Goal: Task Accomplishment & Management: Complete application form

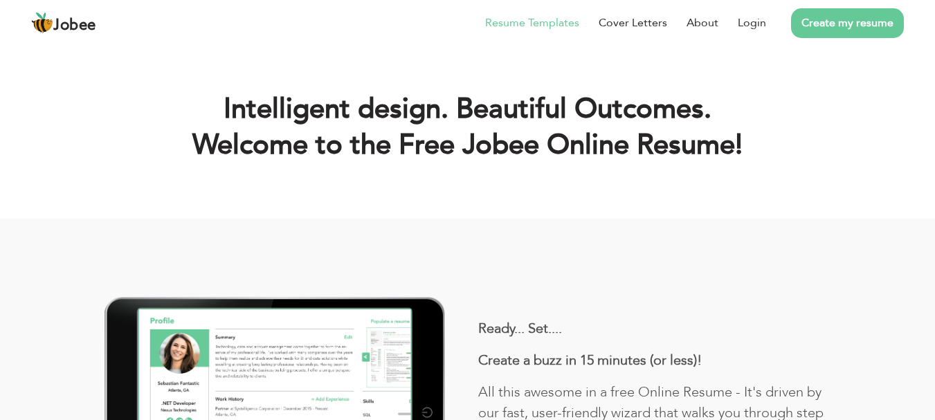
click at [535, 24] on link "Resume Templates" at bounding box center [532, 23] width 94 height 17
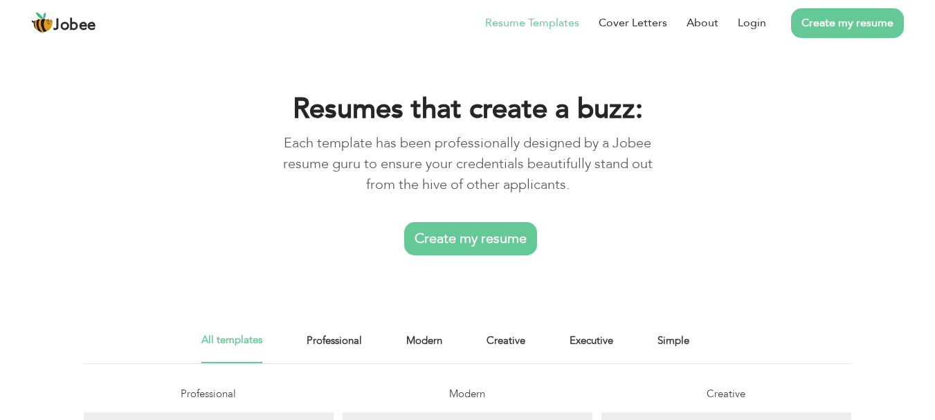
click at [494, 243] on link "Create my resume" at bounding box center [470, 238] width 133 height 33
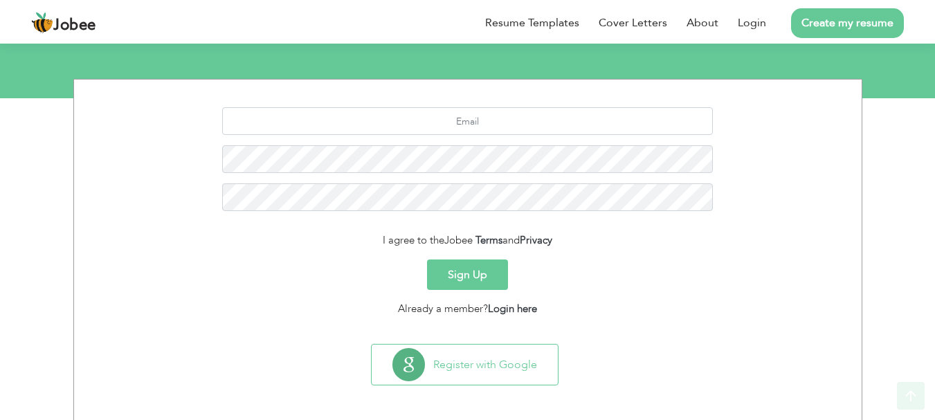
scroll to position [154, 0]
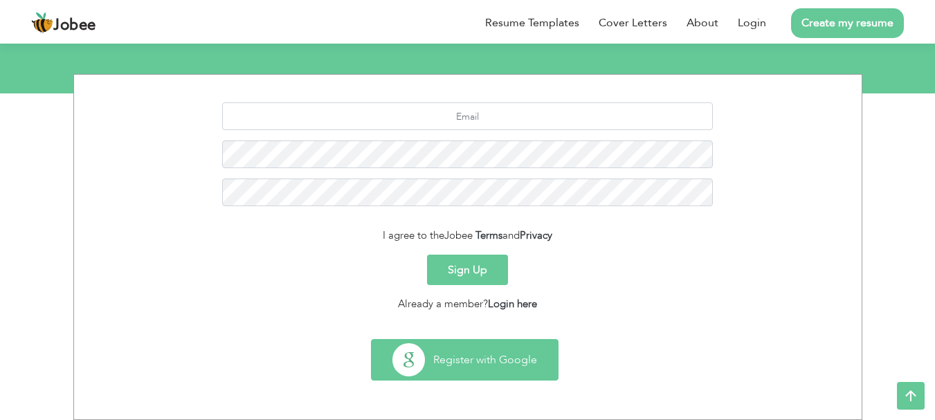
click at [556, 350] on button "Register with Google" at bounding box center [464, 360] width 186 height 40
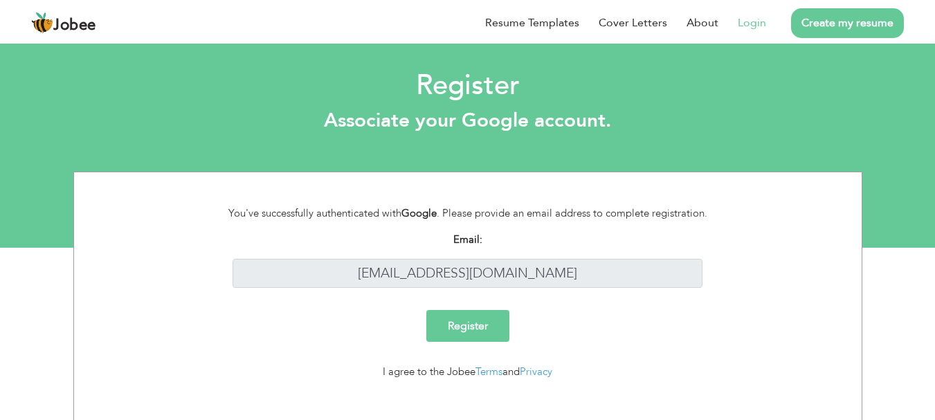
click at [480, 315] on input "Register" at bounding box center [467, 326] width 83 height 32
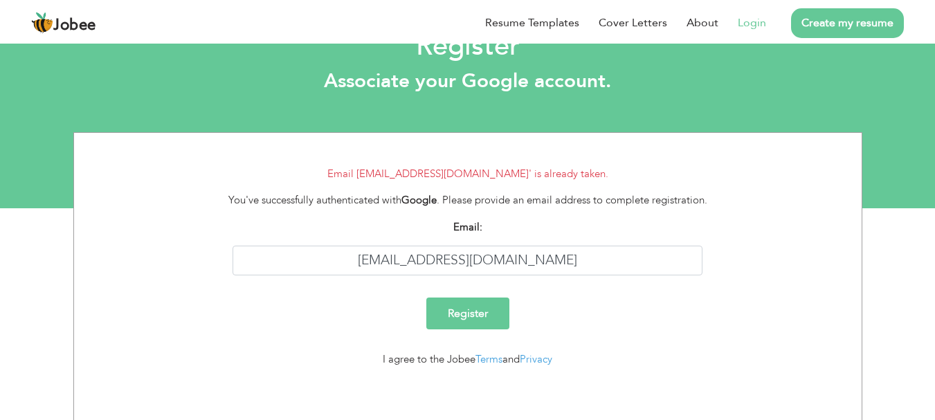
scroll to position [42, 0]
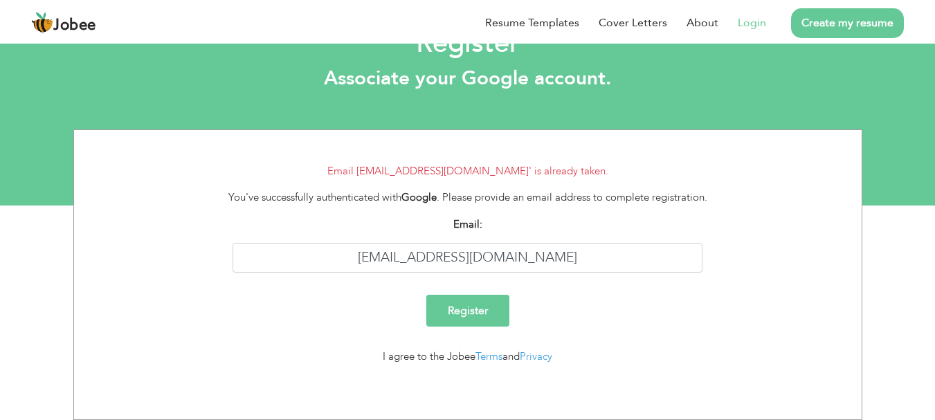
click at [756, 22] on link "Login" at bounding box center [751, 23] width 28 height 17
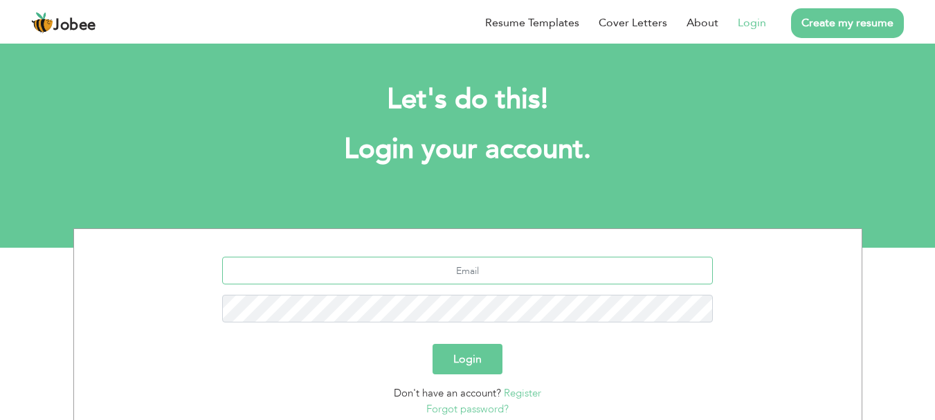
click at [487, 261] on input "text" at bounding box center [467, 271] width 490 height 28
type input "[EMAIL_ADDRESS][DOMAIN_NAME]"
click at [432, 344] on button "Login" at bounding box center [467, 359] width 70 height 30
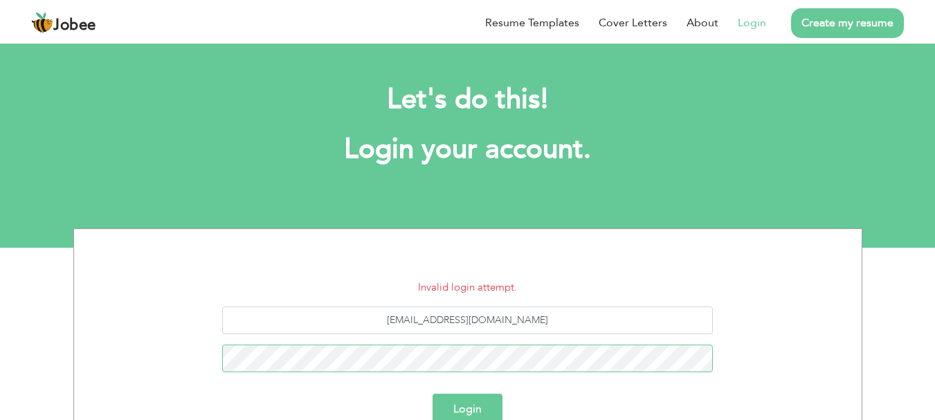
click at [502, 305] on form "Invalid login attempt. salmanxop12@gmail.com Login Don't have an account? Regis…" at bounding box center [467, 372] width 767 height 187
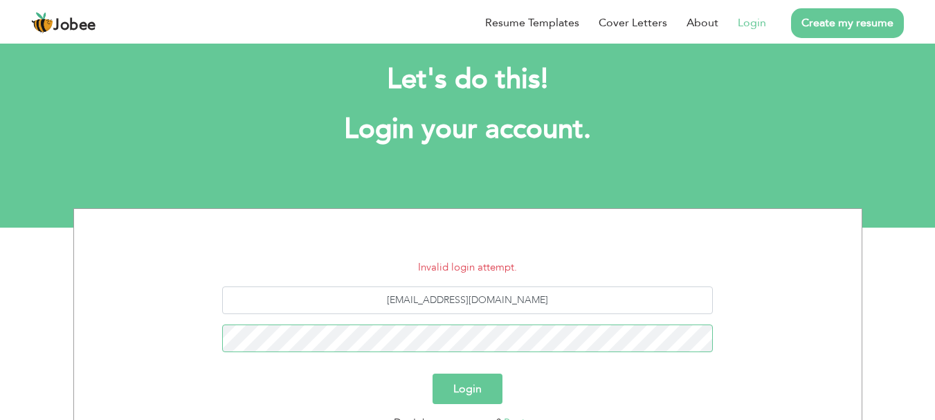
scroll to position [89, 0]
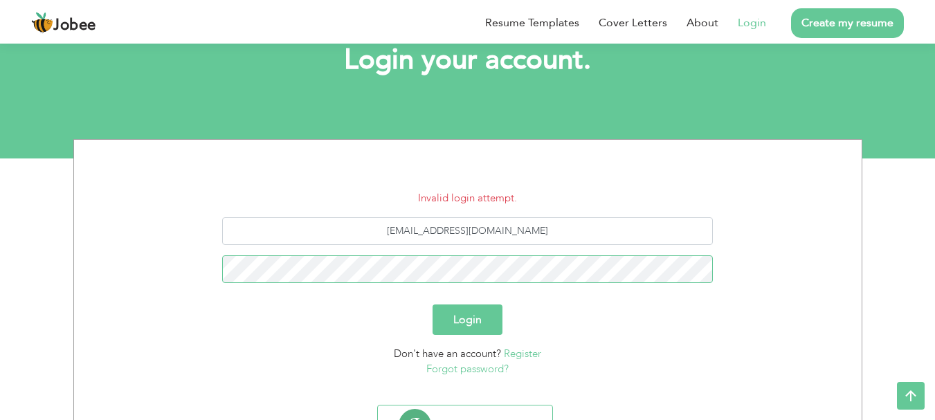
click at [432, 304] on button "Login" at bounding box center [467, 319] width 70 height 30
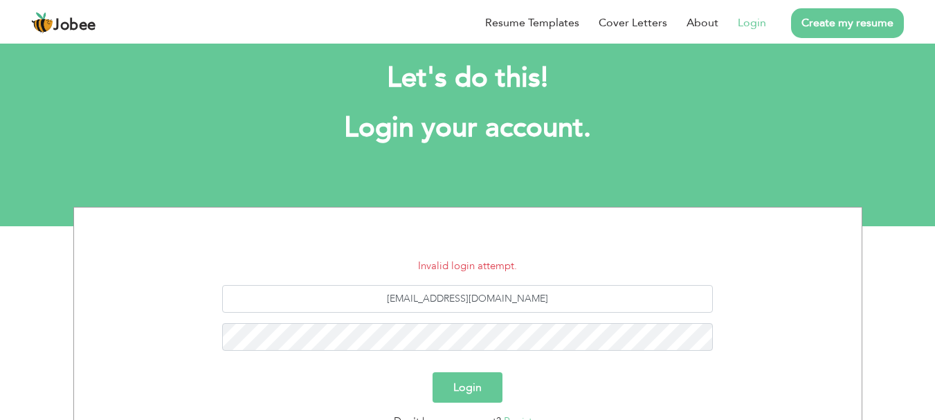
scroll to position [23, 0]
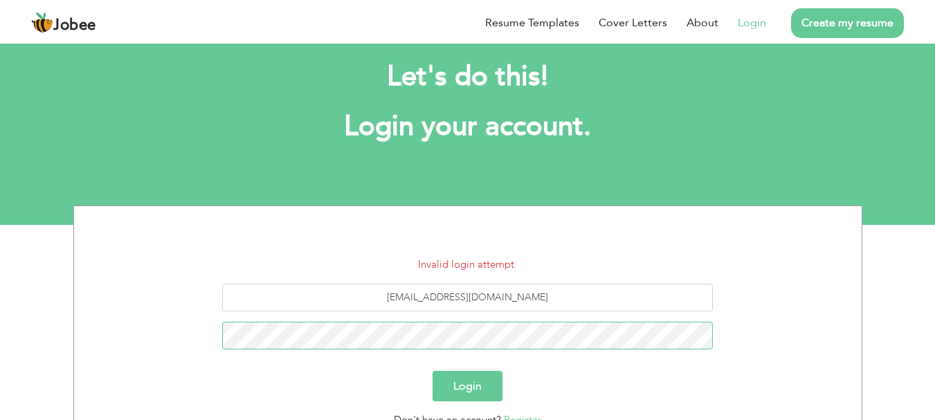
click at [432, 371] on button "Login" at bounding box center [467, 386] width 70 height 30
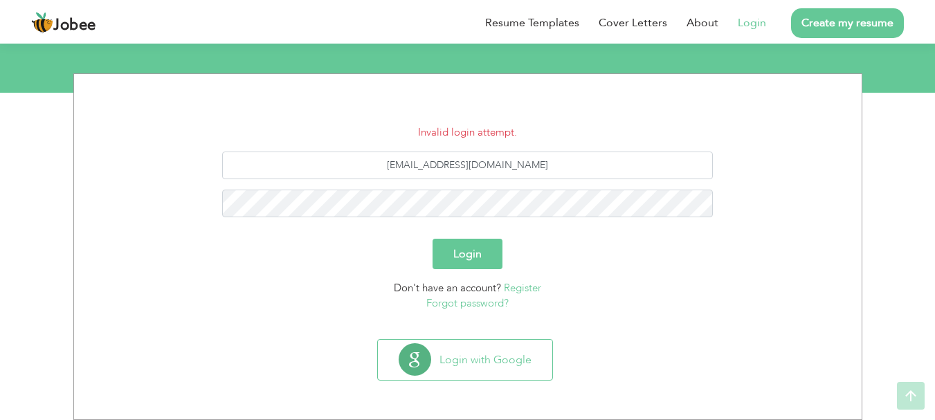
scroll to position [154, 0]
click at [490, 306] on link "Forgot password?" at bounding box center [467, 304] width 82 height 14
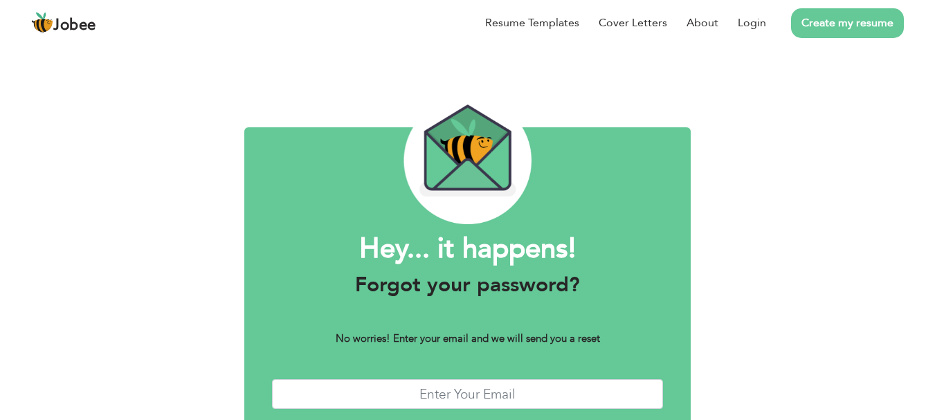
scroll to position [78, 0]
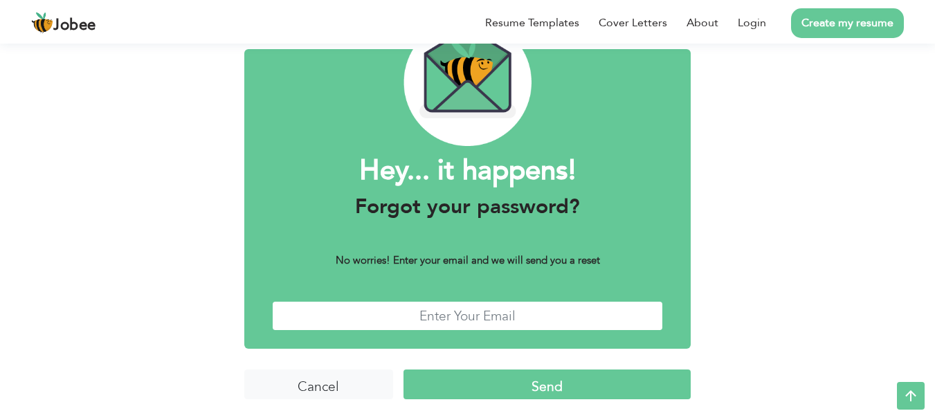
click at [485, 313] on input "text" at bounding box center [468, 316] width 392 height 30
type input "salmanxop12@gmail.com"
click at [403, 369] on input "Send" at bounding box center [546, 384] width 287 height 30
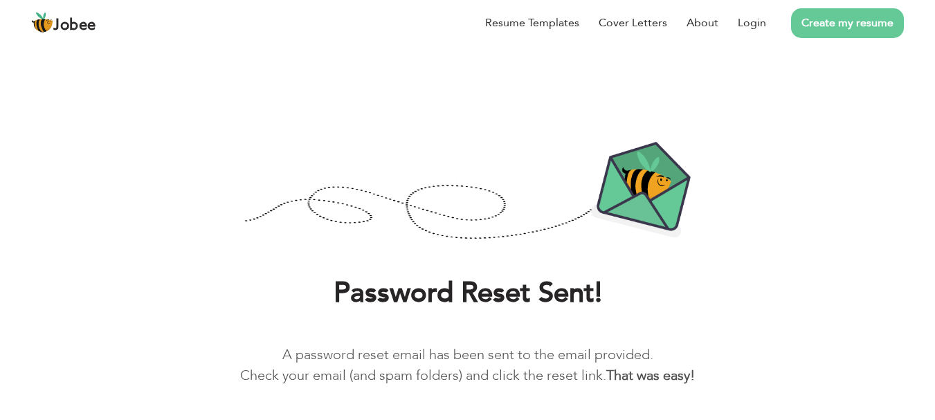
scroll to position [50, 0]
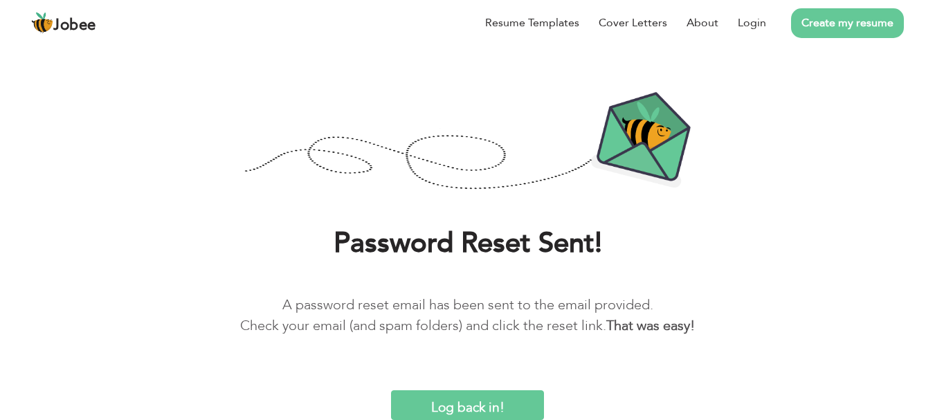
click at [455, 392] on input "Log back in!" at bounding box center [467, 405] width 152 height 30
click at [519, 395] on input "Log back in!" at bounding box center [467, 405] width 152 height 30
drag, startPoint x: 519, startPoint y: 395, endPoint x: 497, endPoint y: 399, distance: 22.5
click at [497, 399] on input "Log back in!" at bounding box center [467, 405] width 152 height 30
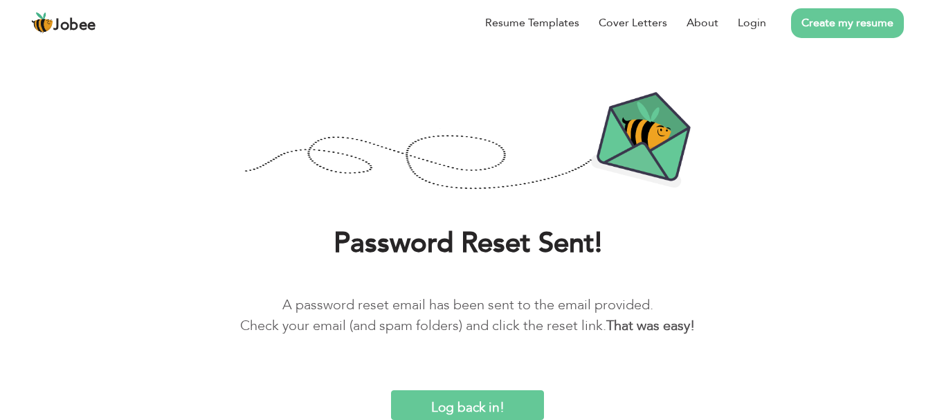
click at [497, 399] on input "Log back in!" at bounding box center [467, 405] width 152 height 30
drag, startPoint x: 450, startPoint y: 394, endPoint x: 447, endPoint y: 401, distance: 7.7
click at [447, 401] on input "Log back in!" at bounding box center [467, 405] width 152 height 30
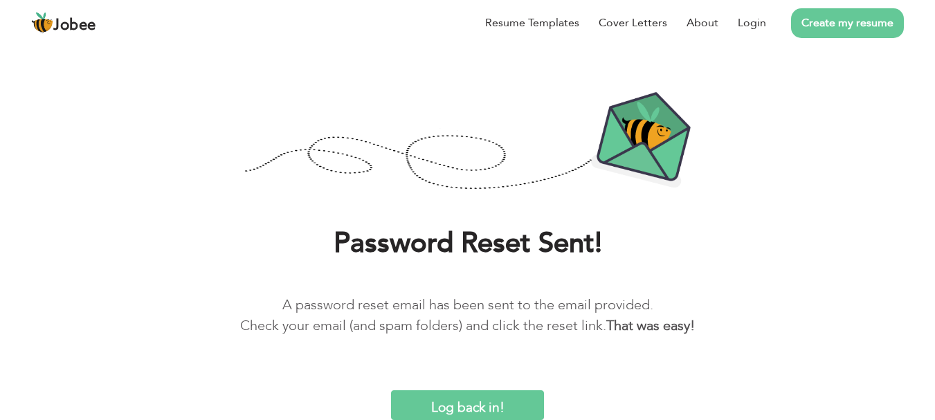
click at [447, 401] on input "Log back in!" at bounding box center [467, 405] width 152 height 30
click at [447, 405] on input "Log back in!" at bounding box center [467, 405] width 152 height 30
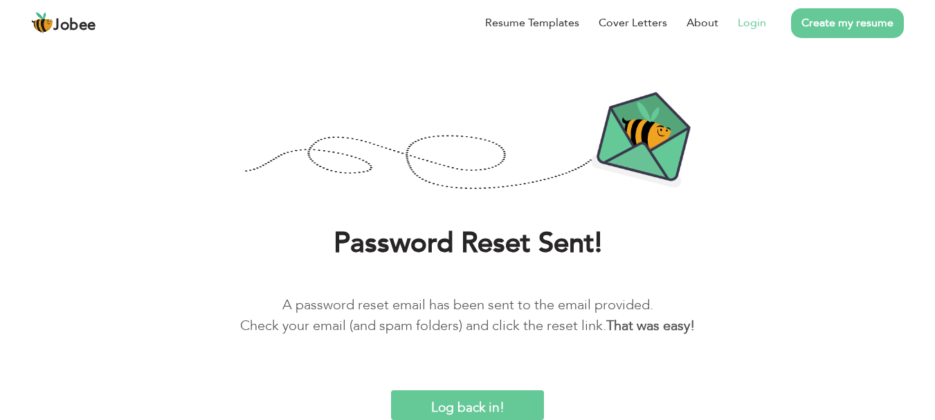
click at [756, 26] on link "Login" at bounding box center [751, 23] width 28 height 17
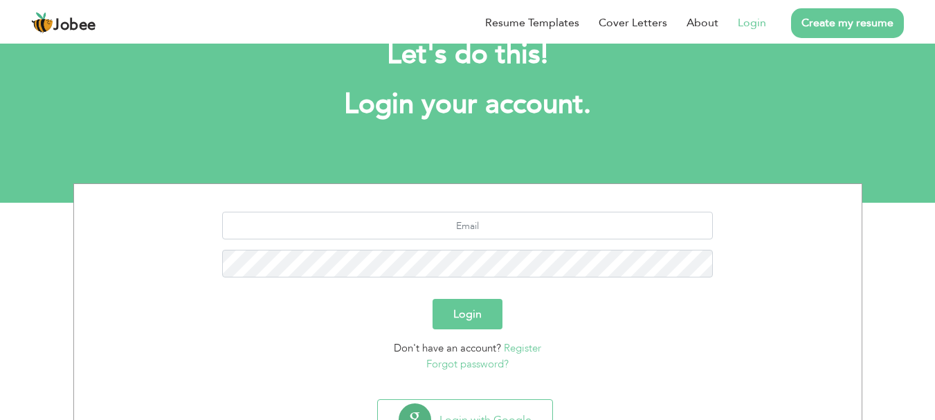
scroll to position [67, 0]
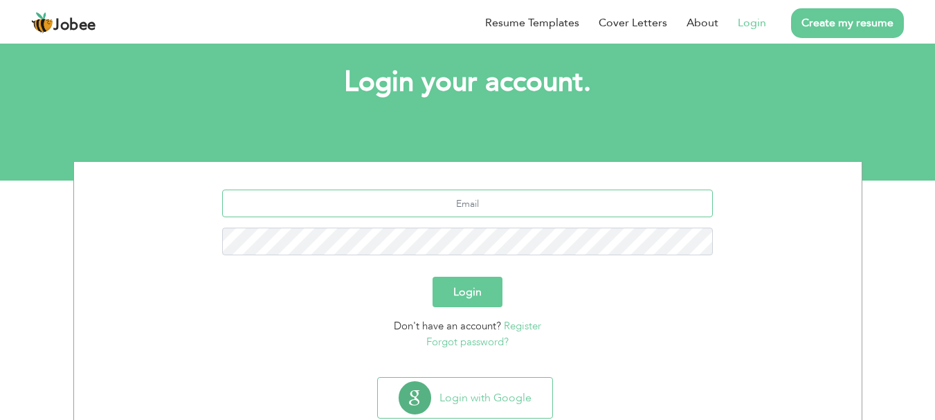
click at [499, 209] on input "text" at bounding box center [467, 204] width 490 height 28
type input "salmanxop12@gmail.com"
click at [432, 277] on button "Login" at bounding box center [467, 292] width 70 height 30
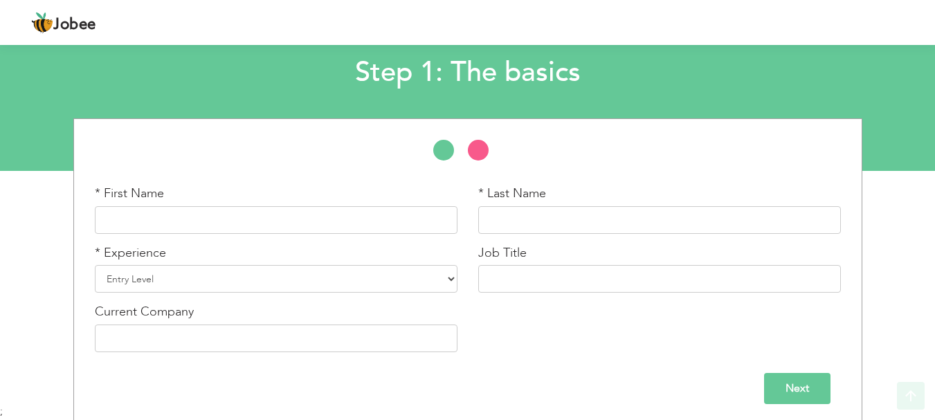
scroll to position [82, 0]
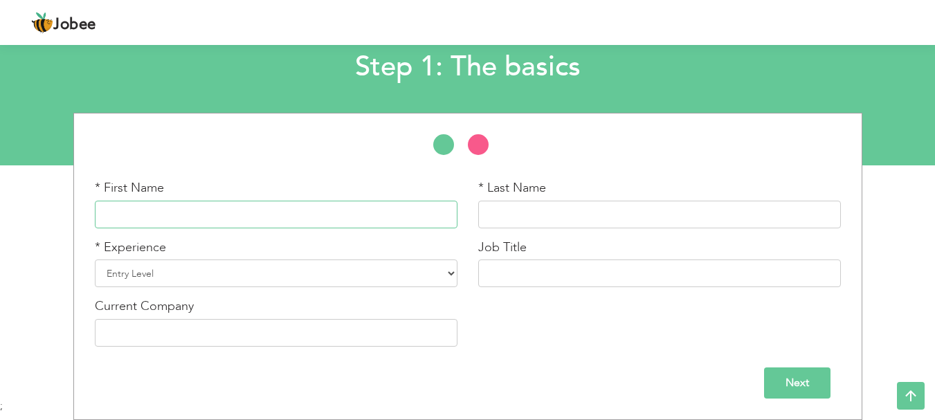
click at [401, 214] on input "text" at bounding box center [276, 215] width 363 height 28
type input "[PERSON_NAME]"
click at [533, 214] on input "text" at bounding box center [659, 215] width 363 height 28
type input "A"
type input "Abbasi"
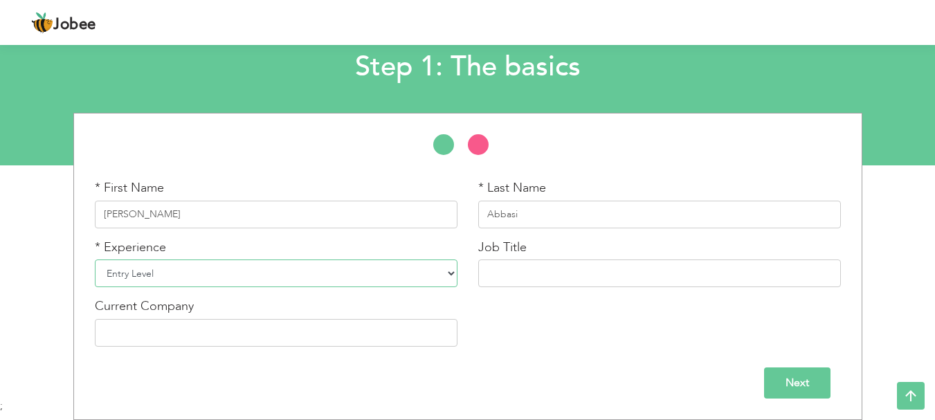
click at [444, 278] on select "Entry Level Less than 1 Year 1 Year 2 Years 3 Years 4 Years 5 Years 6 Years 7 Y…" at bounding box center [276, 273] width 363 height 28
select select "2"
click at [95, 259] on select "Entry Level Less than 1 Year 1 Year 2 Years 3 Years 4 Years 5 Years 6 Years 7 Y…" at bounding box center [276, 273] width 363 height 28
click at [778, 381] on input "Next" at bounding box center [797, 382] width 66 height 31
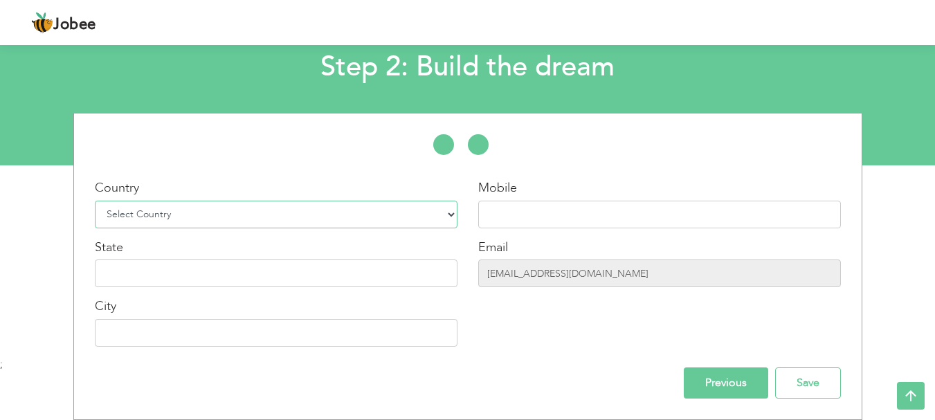
click at [452, 219] on select "Select Country Afghanistan Albania Algeria American Samoa Andorra Angola Anguil…" at bounding box center [276, 215] width 363 height 28
select select "166"
click at [95, 201] on select "Select Country Afghanistan Albania Algeria American Samoa Andorra Angola Anguil…" at bounding box center [276, 215] width 363 height 28
click at [515, 223] on input "text" at bounding box center [659, 215] width 363 height 28
type input "[PHONE_NUMBER]"
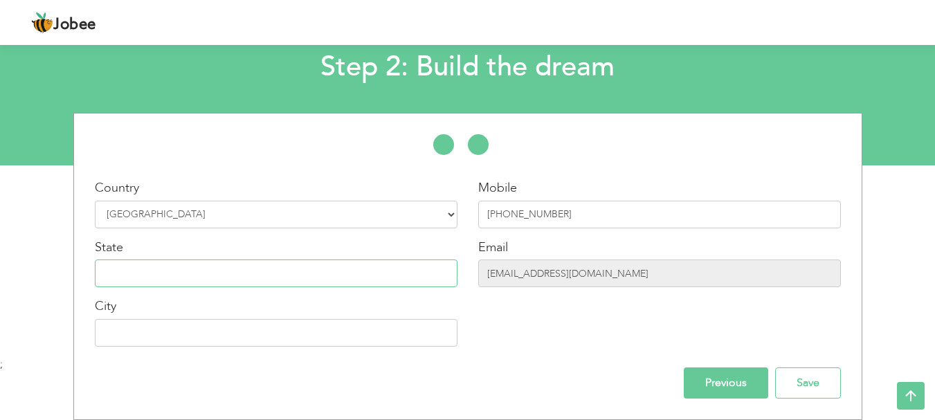
click at [389, 275] on input "text" at bounding box center [276, 273] width 363 height 28
type input "Sindh"
click at [349, 336] on input "text" at bounding box center [276, 333] width 363 height 28
type input "[GEOGRAPHIC_DATA]"
drag, startPoint x: 930, startPoint y: 230, endPoint x: 944, endPoint y: 226, distance: 14.4
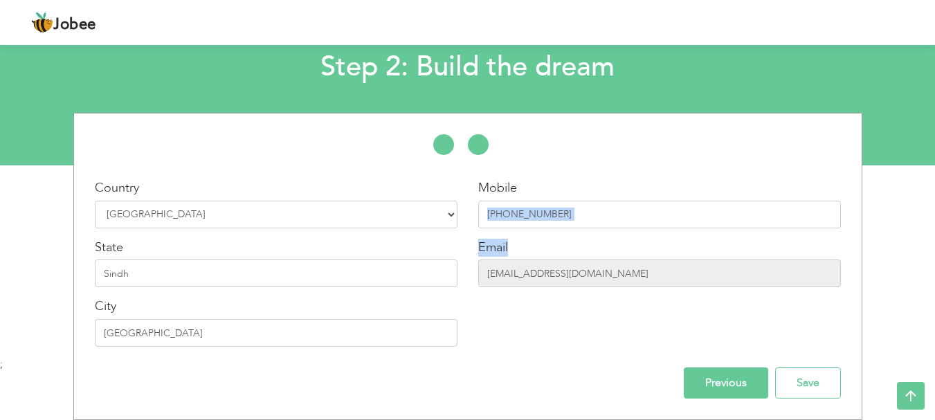
click at [935, 226] on html "Jobee Profile Resume Templates Resume Templates Cover Letters About My Resume W…" at bounding box center [467, 128] width 935 height 420
click at [811, 374] on input "Save" at bounding box center [808, 382] width 66 height 31
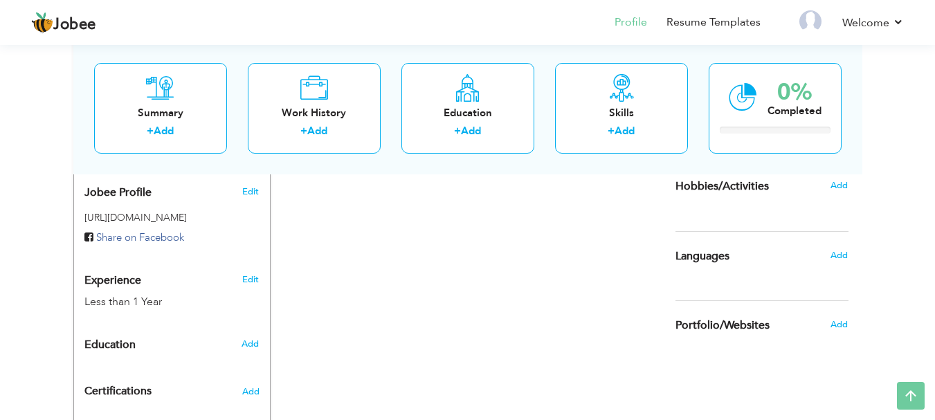
scroll to position [420, 0]
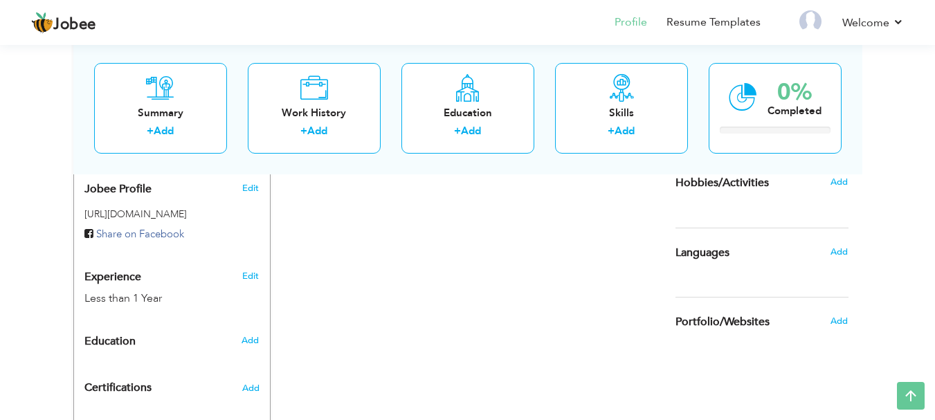
drag, startPoint x: 890, startPoint y: 252, endPoint x: 891, endPoint y: 267, distance: 15.2
click at [891, 267] on div "View Resume Export PDF Profile Summary Public Link Experience Education Awards …" at bounding box center [467, 74] width 935 height 904
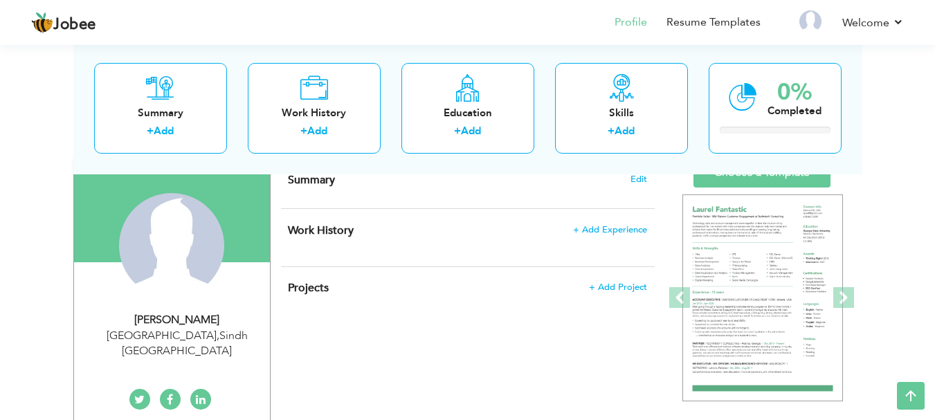
scroll to position [104, 0]
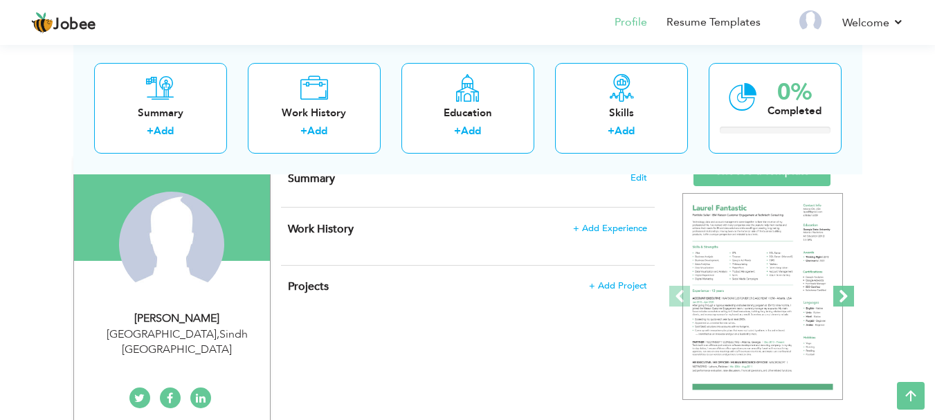
click at [842, 297] on span at bounding box center [843, 296] width 21 height 21
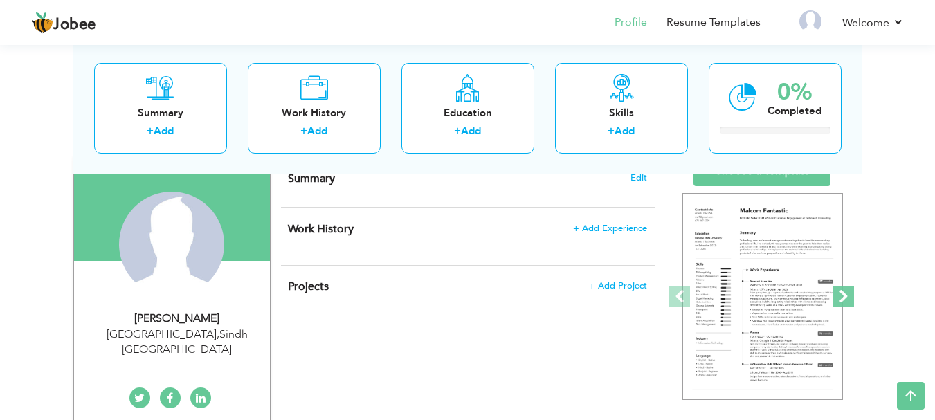
click at [842, 297] on span at bounding box center [843, 296] width 21 height 21
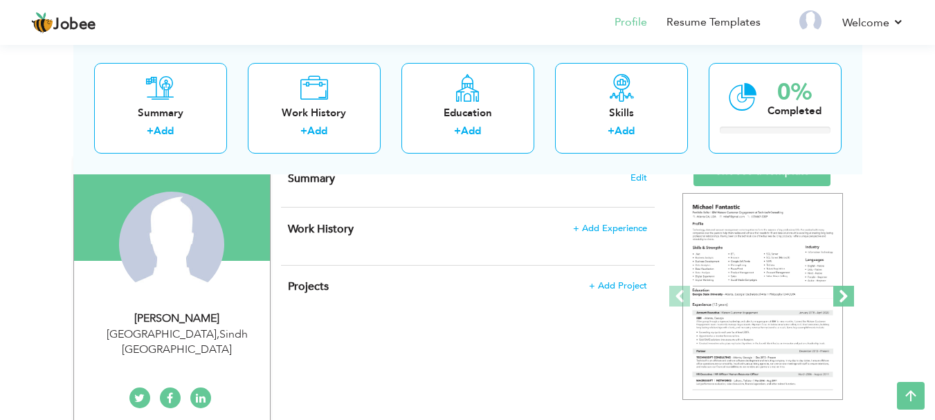
click at [842, 297] on span at bounding box center [843, 296] width 21 height 21
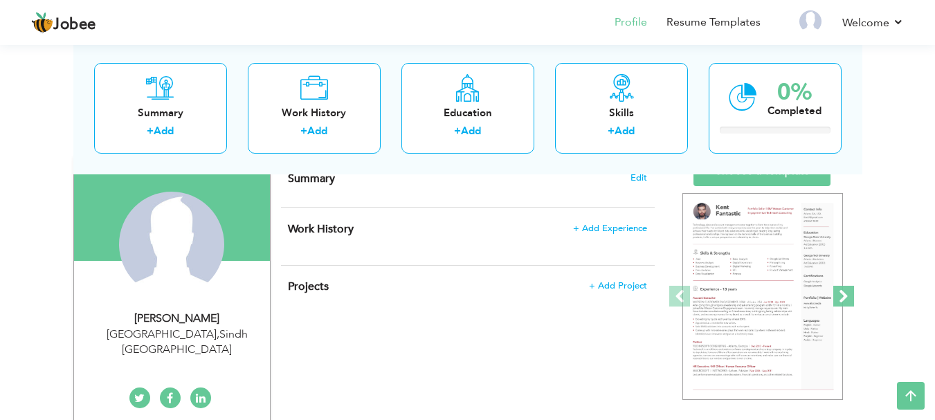
click at [842, 297] on span at bounding box center [843, 296] width 21 height 21
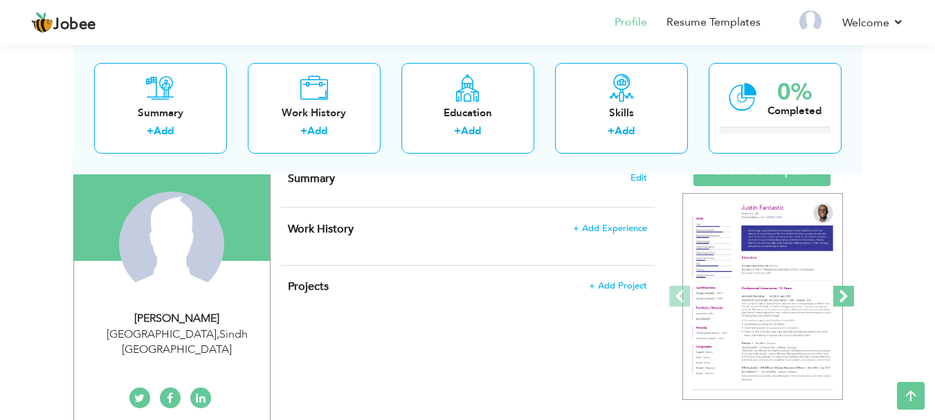
click at [842, 297] on span at bounding box center [843, 296] width 21 height 21
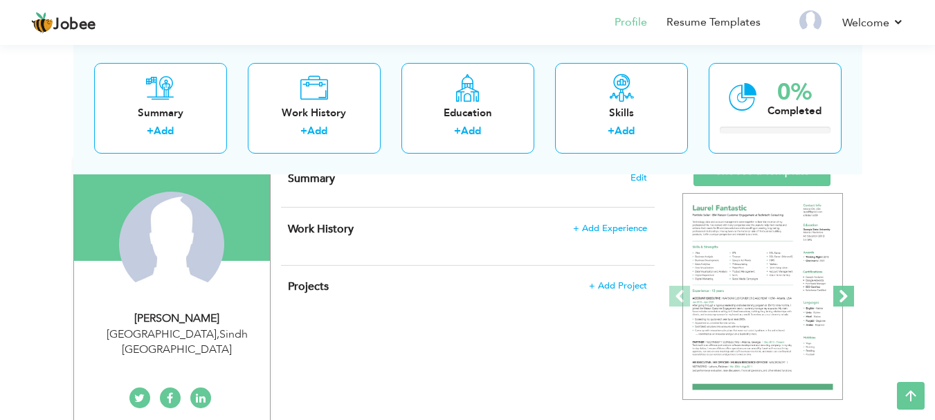
click at [842, 297] on span at bounding box center [843, 296] width 21 height 21
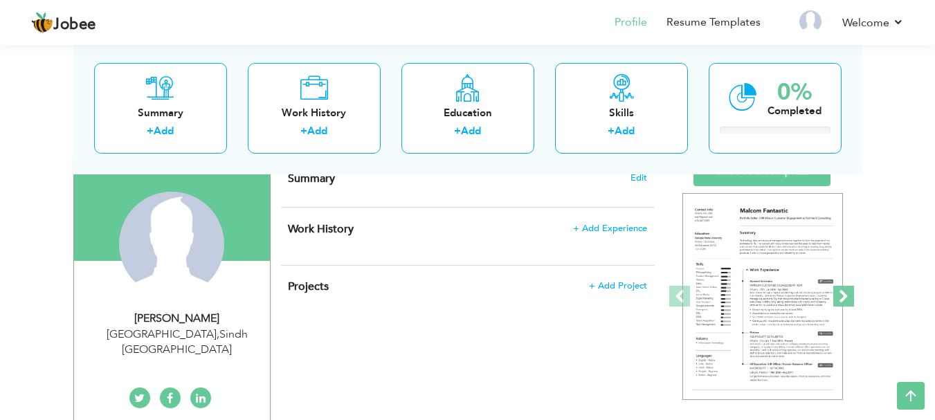
click at [842, 297] on span at bounding box center [843, 296] width 21 height 21
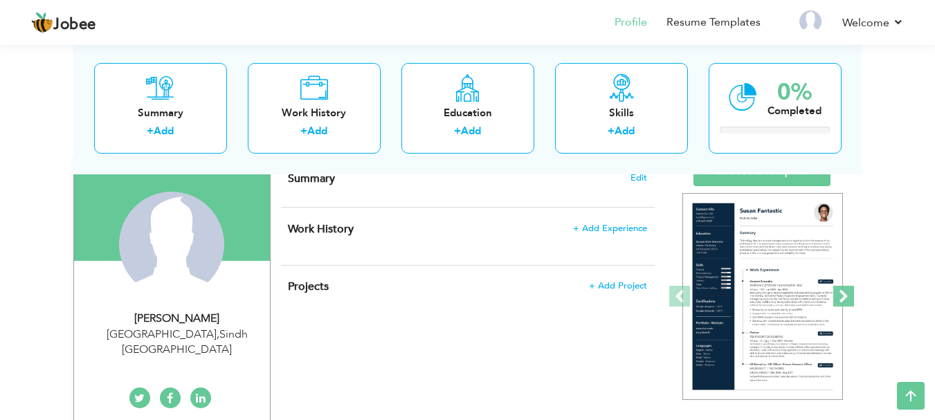
click at [842, 297] on span at bounding box center [843, 296] width 21 height 21
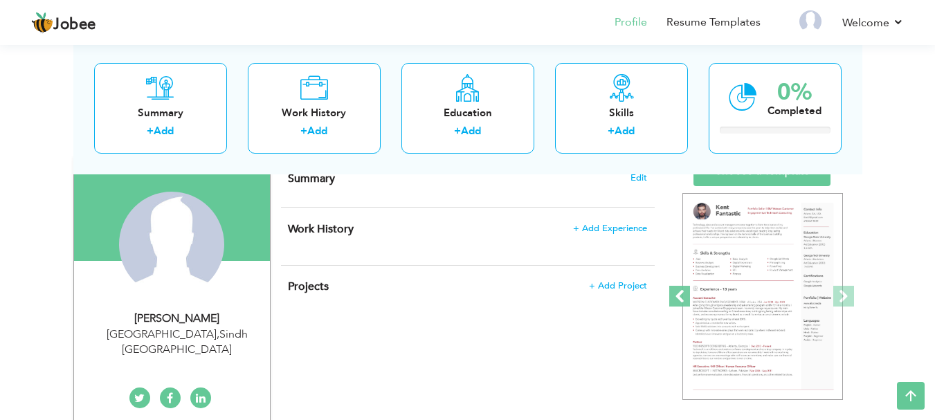
click at [684, 297] on span at bounding box center [679, 296] width 21 height 21
click at [762, 181] on link "Choose a Template" at bounding box center [761, 171] width 137 height 30
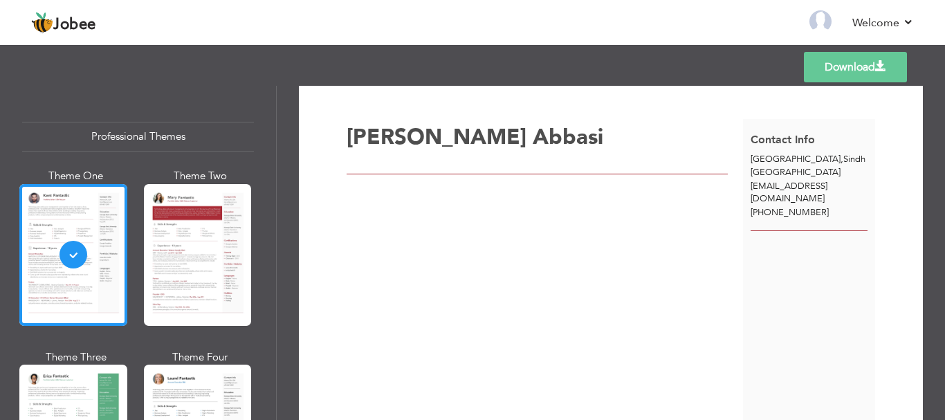
scroll to position [8, 0]
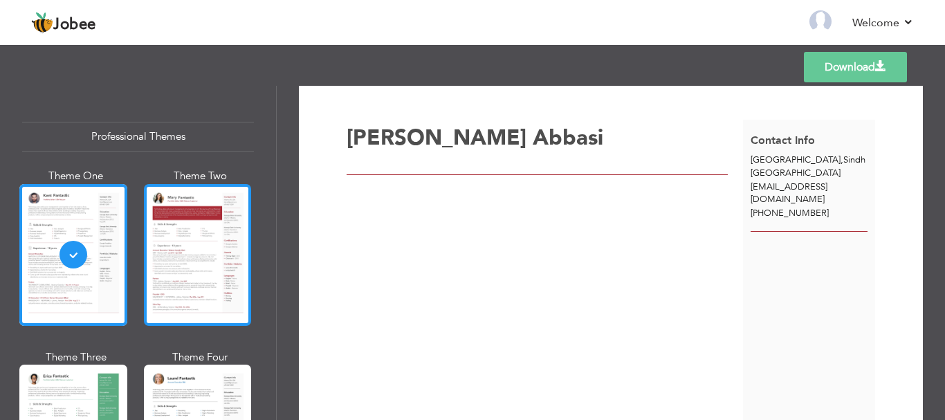
click at [226, 228] on div at bounding box center [198, 255] width 108 height 142
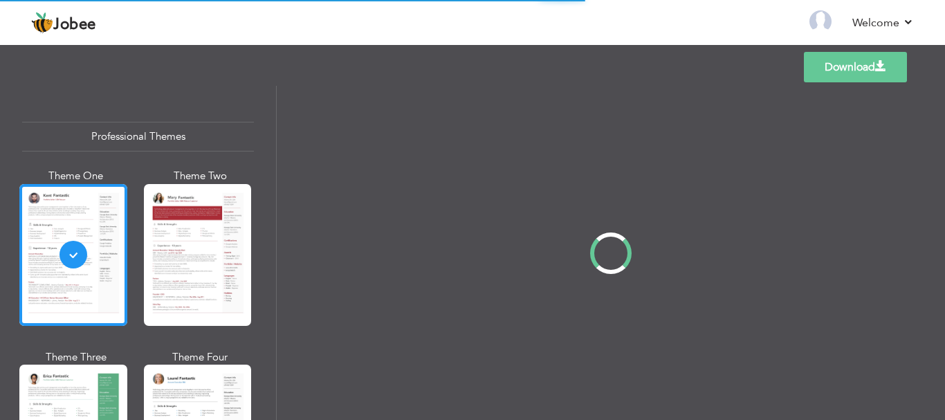
click at [82, 230] on div "Professional Themes Theme One Theme Two Theme Three Theme Four" at bounding box center [472, 253] width 945 height 334
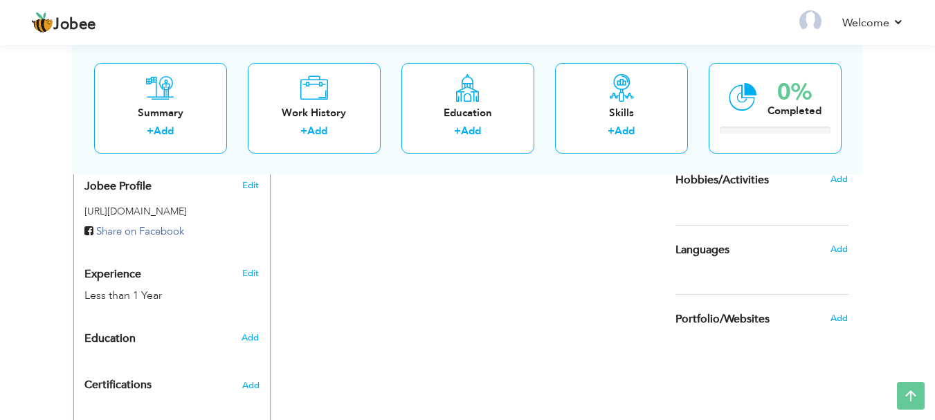
scroll to position [428, 0]
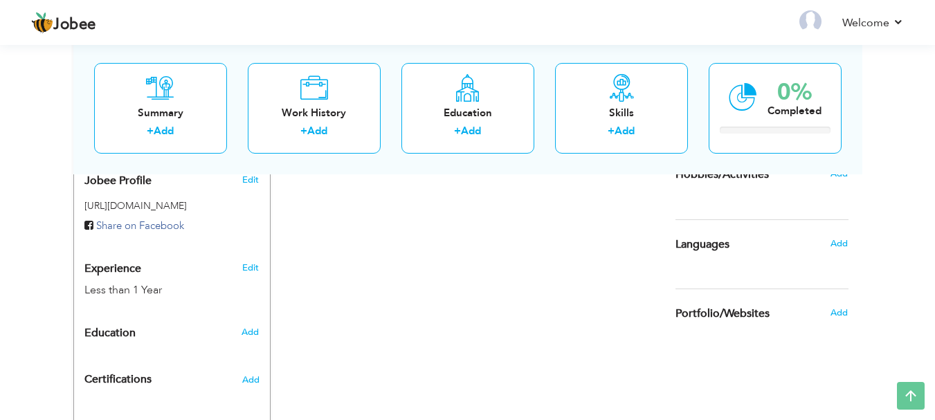
click at [262, 320] on div "Add" at bounding box center [253, 332] width 33 height 26
radio input "true"
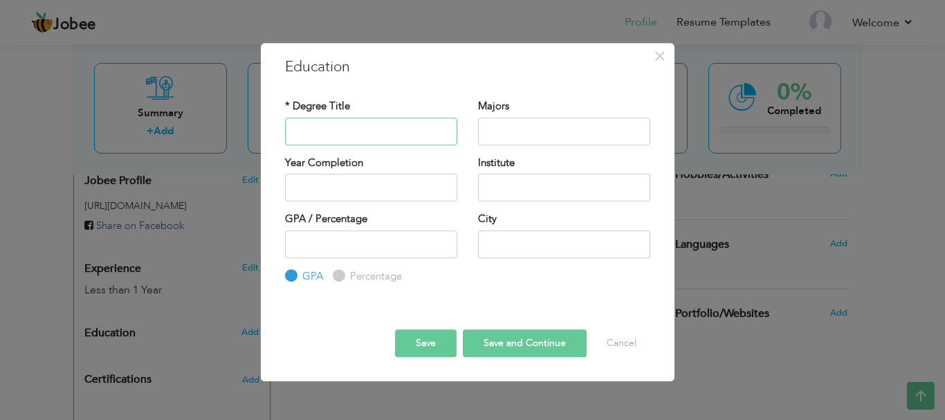
click at [421, 142] on input "text" at bounding box center [371, 132] width 172 height 28
click at [389, 132] on input "Matric" at bounding box center [371, 132] width 172 height 28
type input "Matric"
type input "2025"
click at [414, 194] on input "2025" at bounding box center [371, 188] width 172 height 28
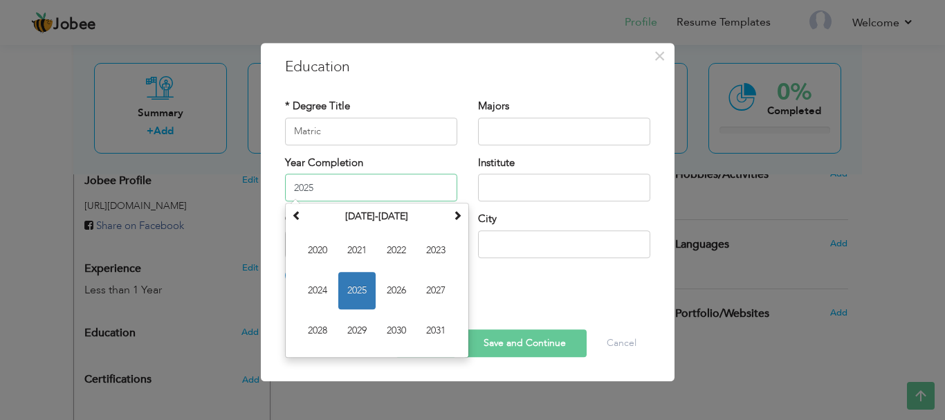
click at [365, 293] on span "2025" at bounding box center [356, 290] width 37 height 37
click at [362, 196] on input "2025" at bounding box center [371, 188] width 172 height 28
click at [343, 292] on span "2025" at bounding box center [356, 290] width 37 height 37
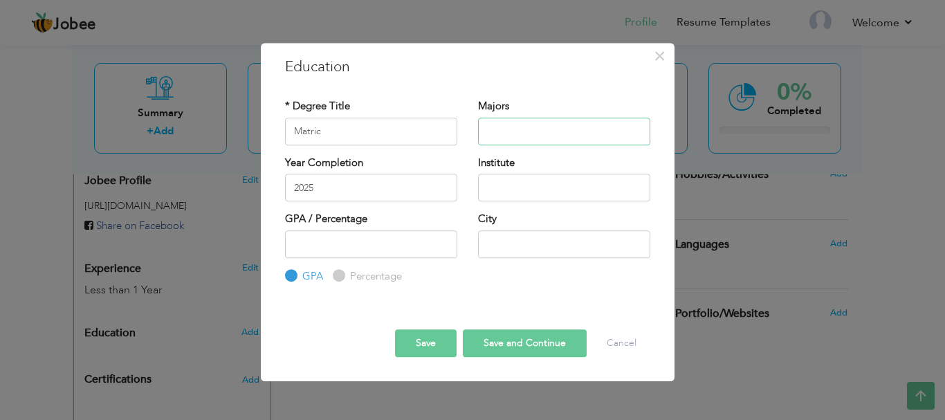
click at [537, 134] on input "text" at bounding box center [564, 132] width 172 height 28
type input "Computer Science"
click at [534, 181] on input "text" at bounding box center [564, 188] width 172 height 28
type input "Kids University"
click at [435, 246] on input "number" at bounding box center [371, 244] width 172 height 28
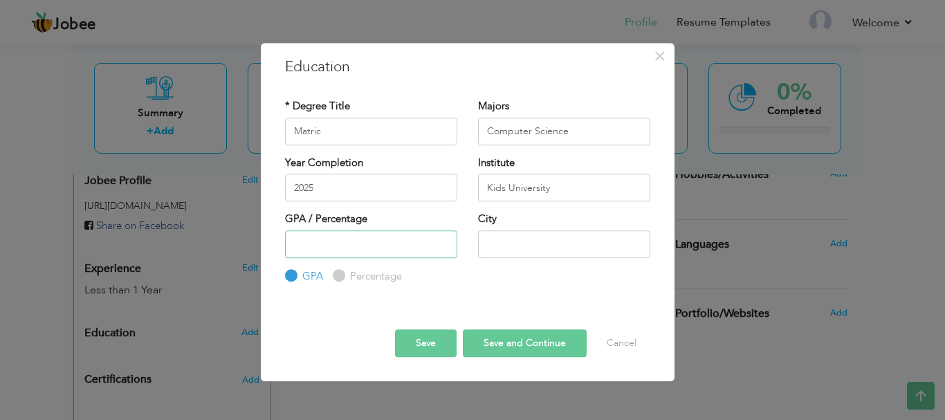
drag, startPoint x: 435, startPoint y: 246, endPoint x: 378, endPoint y: 250, distance: 56.9
click at [378, 250] on input "number" at bounding box center [371, 244] width 172 height 28
click at [340, 274] on input "Percentage" at bounding box center [337, 275] width 9 height 9
radio input "true"
click at [402, 252] on input "number" at bounding box center [371, 244] width 172 height 28
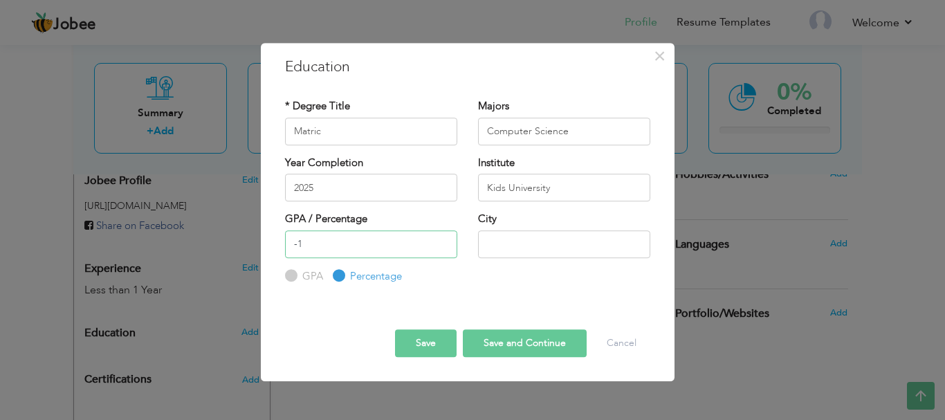
click at [446, 245] on input "-1" at bounding box center [371, 244] width 172 height 28
click at [443, 240] on input "0" at bounding box center [371, 244] width 172 height 28
click at [385, 250] on input "0" at bounding box center [371, 244] width 172 height 28
click at [371, 250] on input "081" at bounding box center [371, 244] width 172 height 28
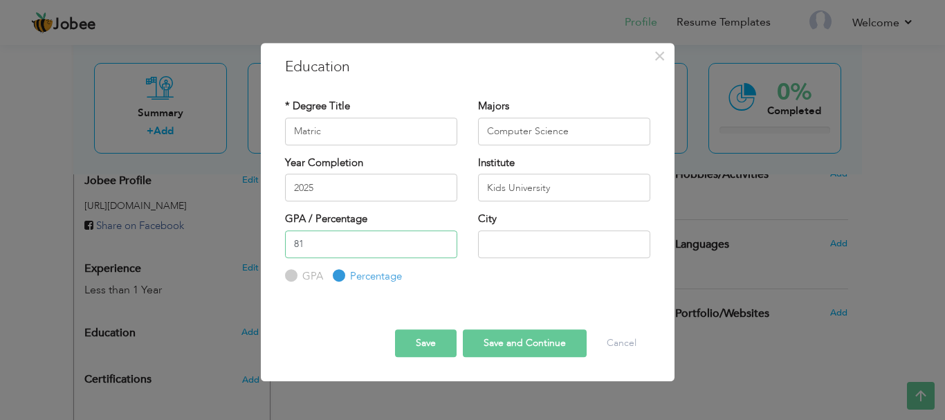
type input "81"
click at [527, 251] on input "text" at bounding box center [564, 244] width 172 height 28
click at [525, 251] on input "Karav" at bounding box center [564, 244] width 172 height 28
click at [529, 250] on input "Karav" at bounding box center [564, 244] width 172 height 28
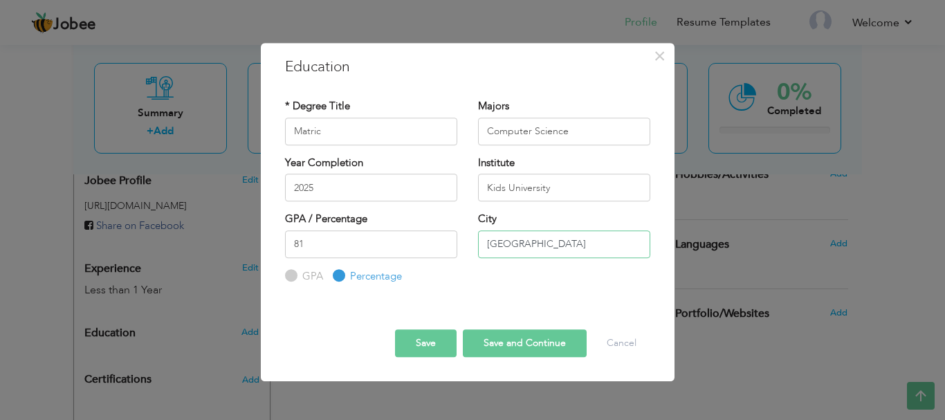
type input "[GEOGRAPHIC_DATA]"
drag, startPoint x: 579, startPoint y: 138, endPoint x: 464, endPoint y: 142, distance: 115.6
click at [464, 142] on div "* Degree Title Matric Majors Computer Science" at bounding box center [468, 127] width 386 height 56
click at [580, 132] on input "Computer Science" at bounding box center [564, 132] width 172 height 28
drag, startPoint x: 580, startPoint y: 132, endPoint x: 471, endPoint y: 143, distance: 109.2
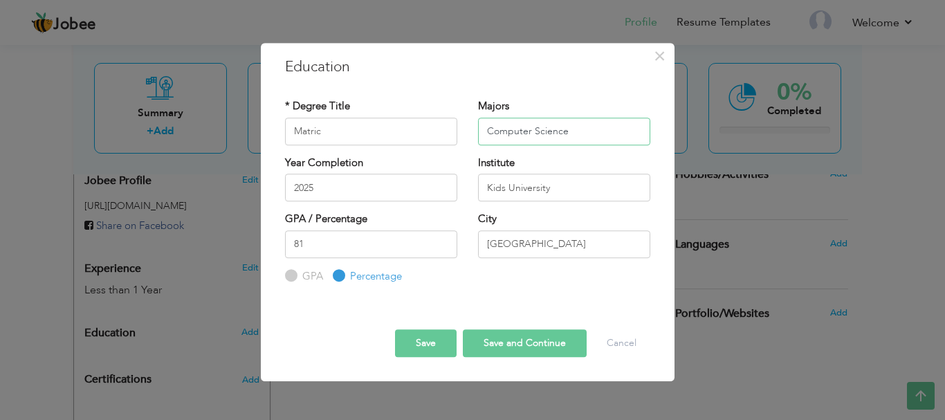
click at [471, 143] on div "Majors Computer Science" at bounding box center [564, 127] width 193 height 56
click at [511, 349] on button "Save and Continue" at bounding box center [525, 343] width 124 height 28
radio input "true"
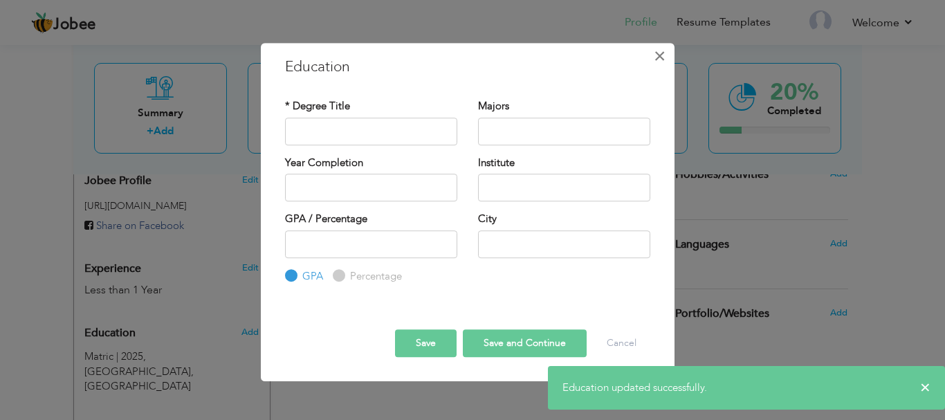
click at [662, 60] on span "×" at bounding box center [660, 56] width 12 height 25
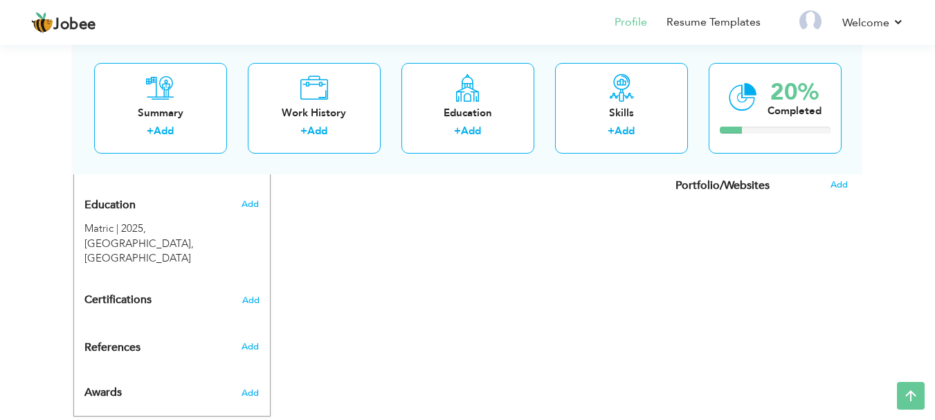
scroll to position [559, 0]
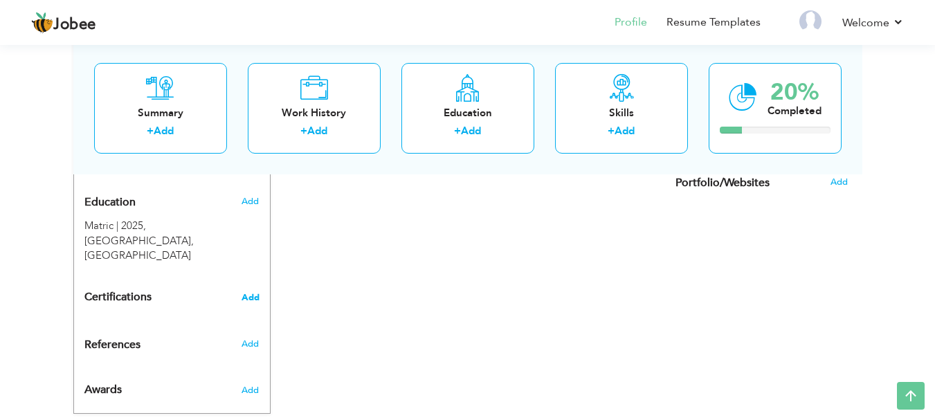
click at [253, 293] on span "Add" at bounding box center [250, 298] width 18 height 10
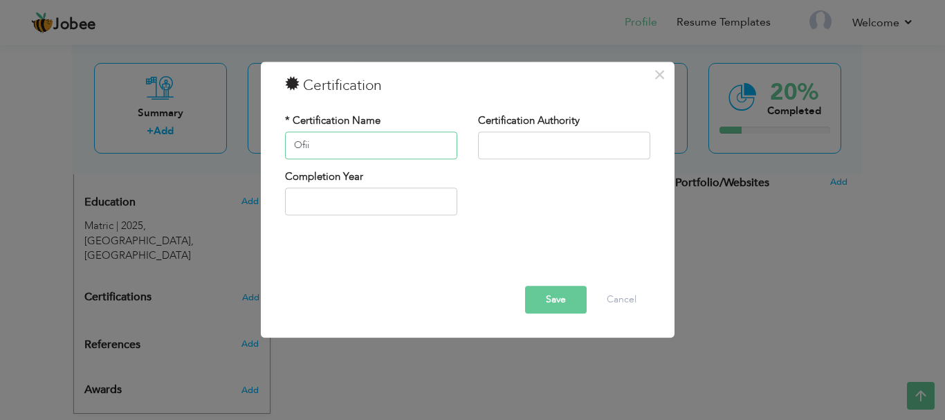
drag, startPoint x: 383, startPoint y: 152, endPoint x: 251, endPoint y: 142, distance: 131.8
click at [251, 142] on div "× Certification * Certification Name Ofii Certification Authority Save" at bounding box center [472, 210] width 945 height 420
click at [319, 147] on input "Officev" at bounding box center [371, 145] width 172 height 28
type input "Office Automation"
click at [303, 199] on input "2025" at bounding box center [371, 202] width 172 height 28
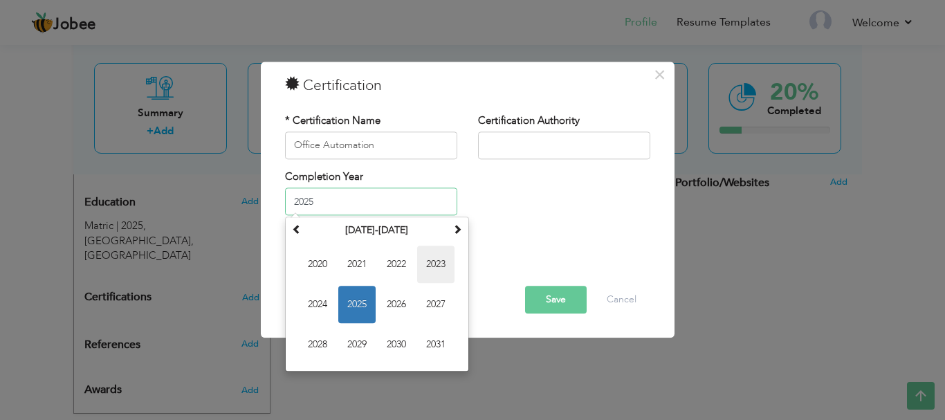
click at [437, 271] on span "2023" at bounding box center [435, 264] width 37 height 37
type input "2023"
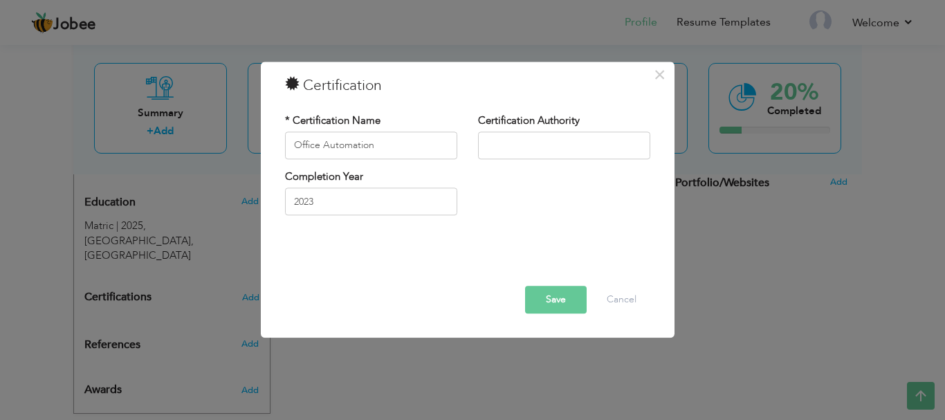
click at [547, 296] on button "Save" at bounding box center [556, 300] width 62 height 28
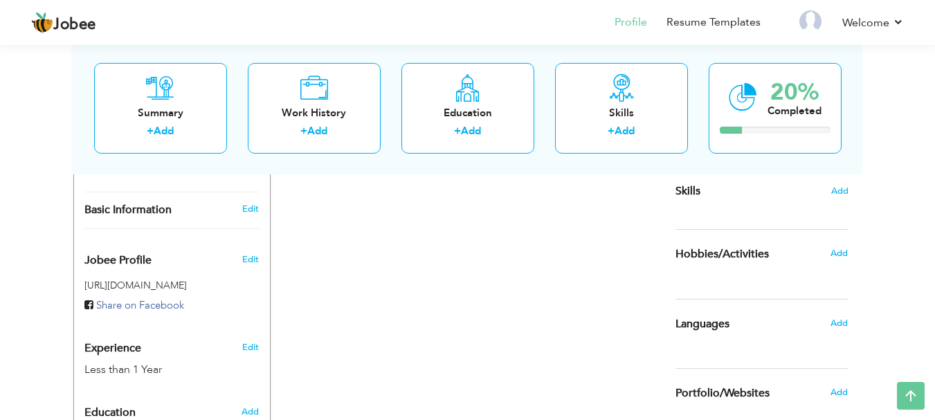
scroll to position [347, 0]
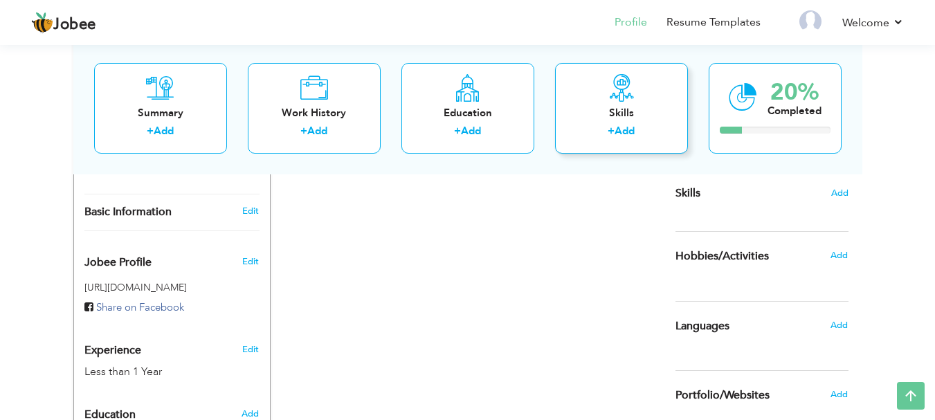
click at [621, 131] on link "Add" at bounding box center [624, 131] width 20 height 14
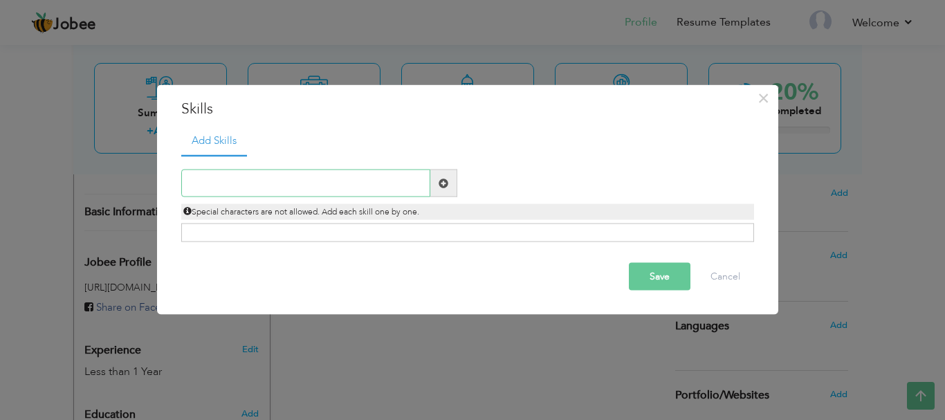
click at [213, 183] on input "text" at bounding box center [305, 183] width 249 height 28
type input "Office Automation"
click at [633, 230] on div "Click on , to mark skill as primary." at bounding box center [467, 232] width 573 height 19
click at [650, 277] on button "Save" at bounding box center [660, 277] width 62 height 28
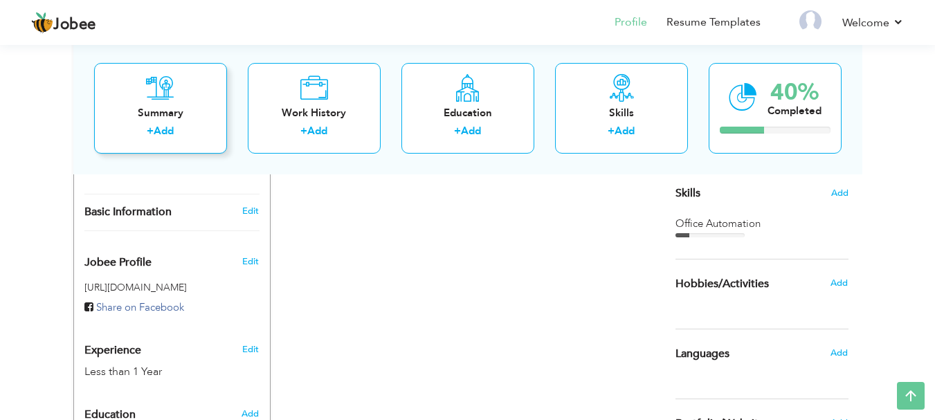
click at [149, 137] on label "+" at bounding box center [150, 131] width 7 height 15
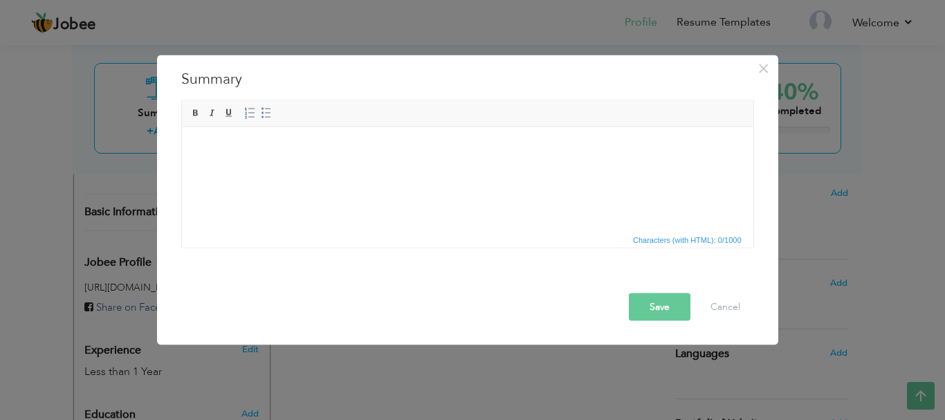
click at [241, 163] on html at bounding box center [466, 148] width 571 height 42
click at [316, 140] on html "Currently doing diploma in Aptrch" at bounding box center [466, 148] width 571 height 42
drag, startPoint x: 316, startPoint y: 148, endPoint x: 315, endPoint y: 158, distance: 10.4
click at [315, 158] on html "Currently doing diploma in Aptrch" at bounding box center [466, 148] width 571 height 42
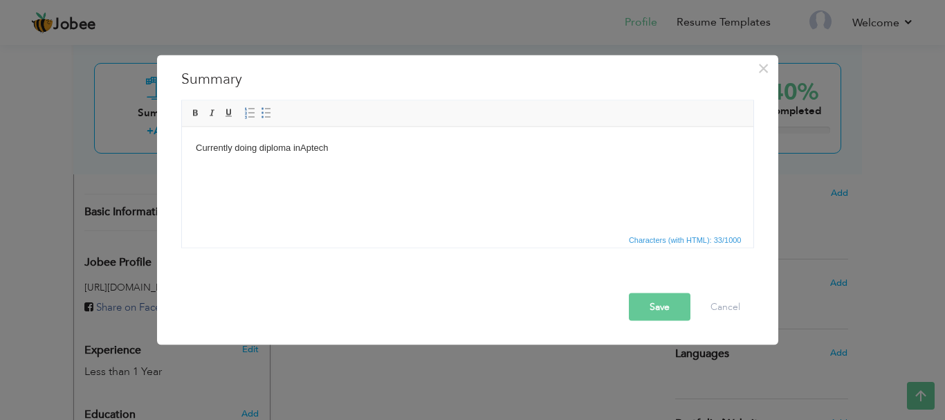
click at [340, 148] on body "Currently doing diploma in Aptech" at bounding box center [467, 147] width 544 height 15
click at [652, 306] on button "Save" at bounding box center [660, 307] width 62 height 28
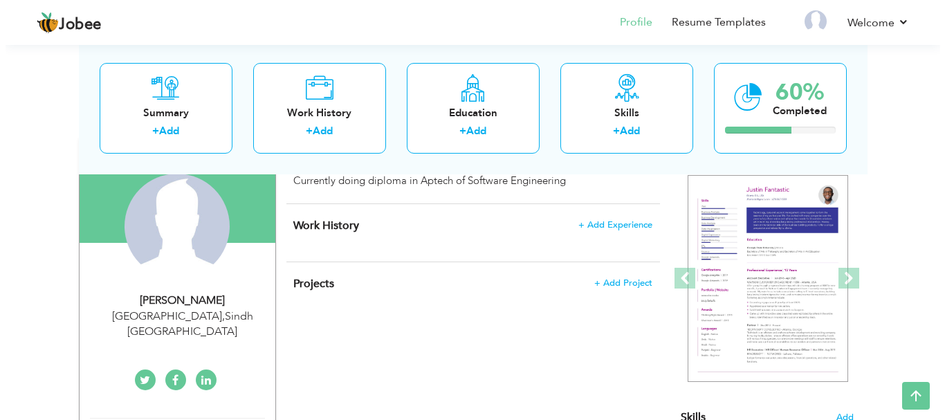
scroll to position [113, 0]
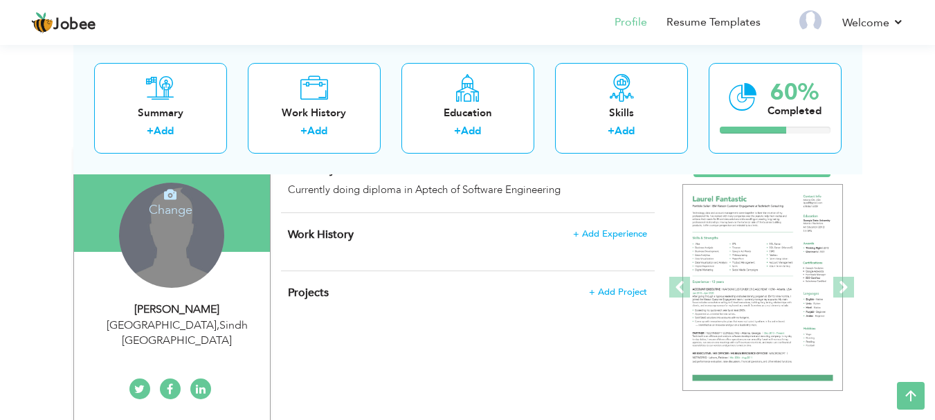
click at [168, 233] on div "Change Remove" at bounding box center [171, 235] width 105 height 105
click at [169, 197] on icon at bounding box center [170, 194] width 12 height 12
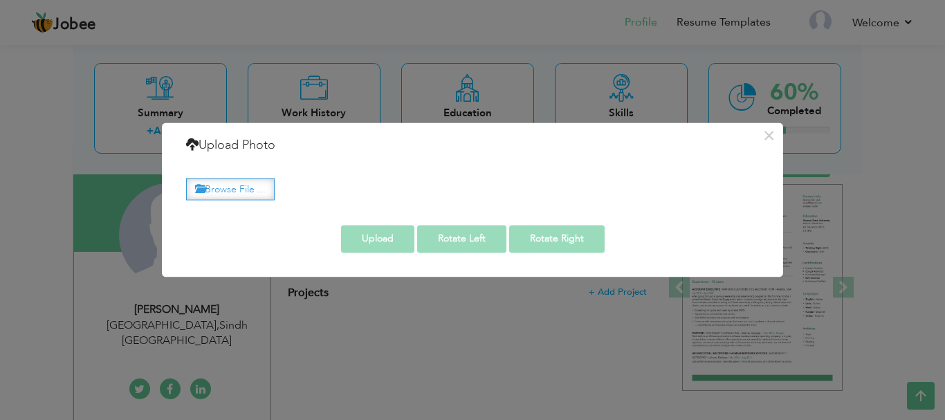
click at [255, 188] on label "Browse File ..." at bounding box center [230, 188] width 89 height 21
click at [0, 0] on input "Browse File ..." at bounding box center [0, 0] width 0 height 0
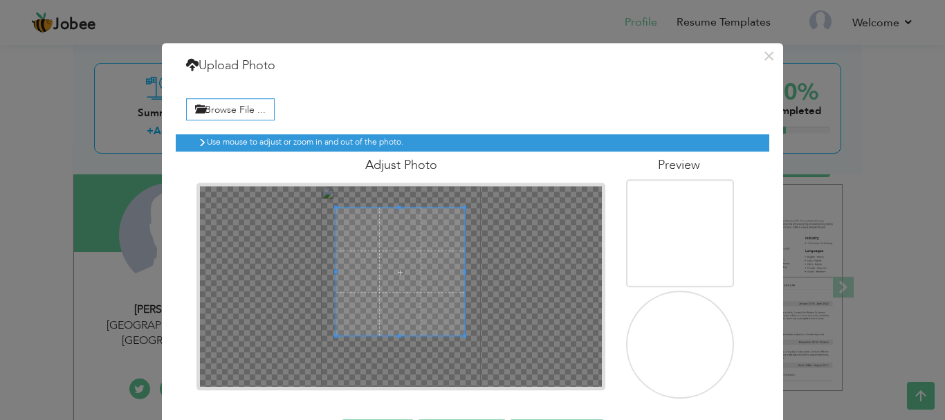
click at [397, 283] on span at bounding box center [400, 272] width 128 height 128
drag, startPoint x: 755, startPoint y: 196, endPoint x: 779, endPoint y: 328, distance: 133.5
click at [779, 328] on div "× Upload Photo Browse File ..." at bounding box center [472, 210] width 945 height 420
click at [770, 323] on div "× Upload Photo Browse File ... Adjust Photo Preview Upload Rotate Left" at bounding box center [472, 257] width 621 height 428
click at [433, 138] on h6 "Use mouse to adjust or zoom in and out of the photo." at bounding box center [474, 142] width 534 height 9
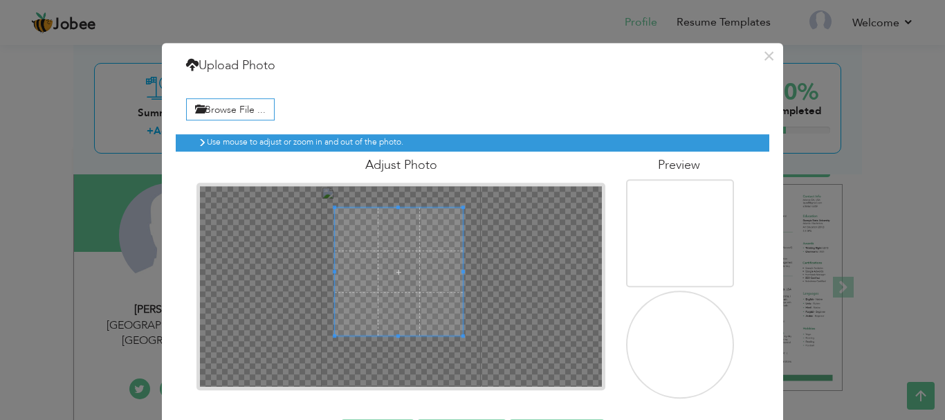
click at [378, 293] on span at bounding box center [399, 272] width 128 height 128
click at [380, 293] on span at bounding box center [400, 272] width 128 height 128
click at [740, 295] on div at bounding box center [687, 288] width 122 height 219
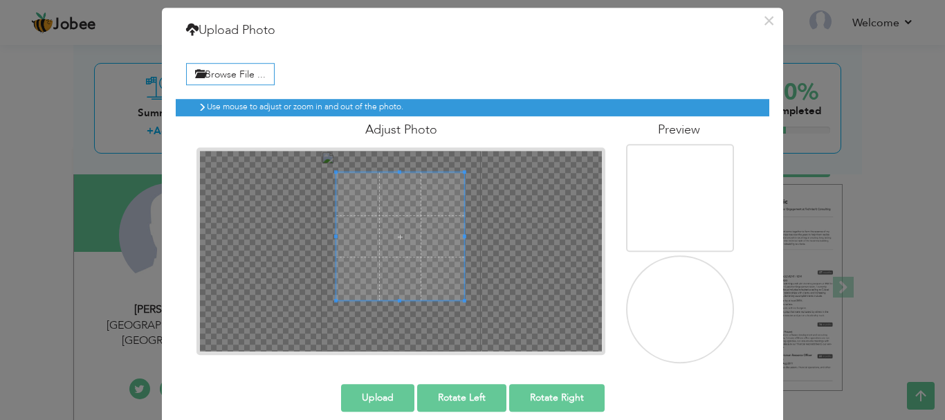
scroll to position [51, 0]
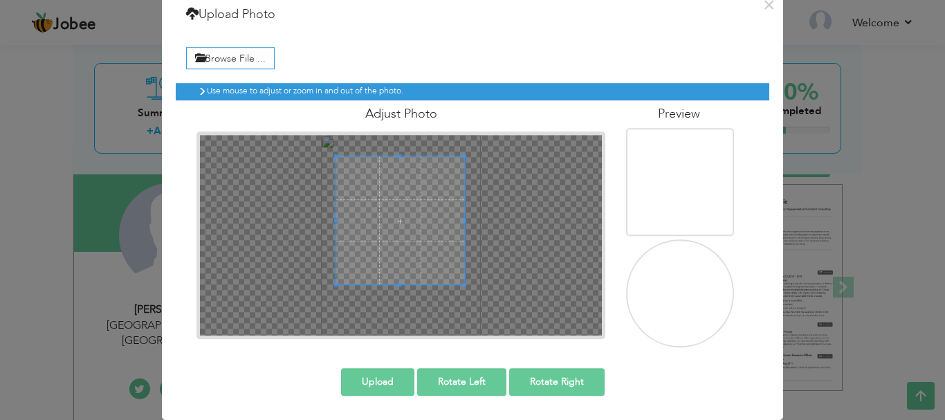
click at [383, 375] on button "Upload" at bounding box center [377, 382] width 73 height 28
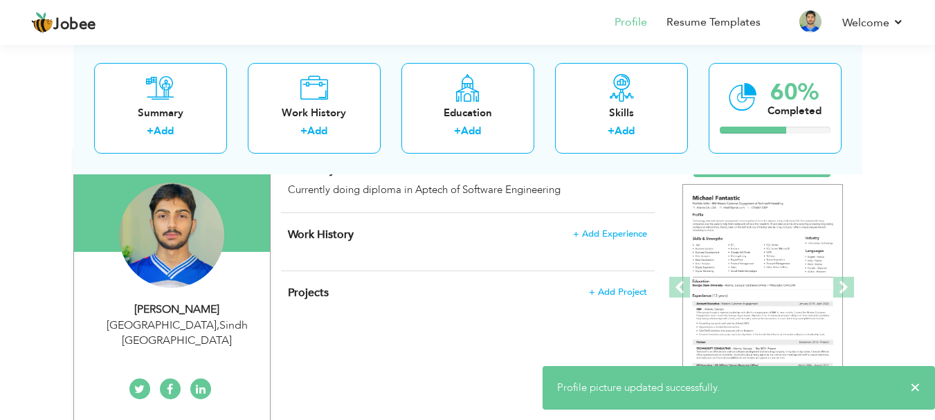
scroll to position [0, 0]
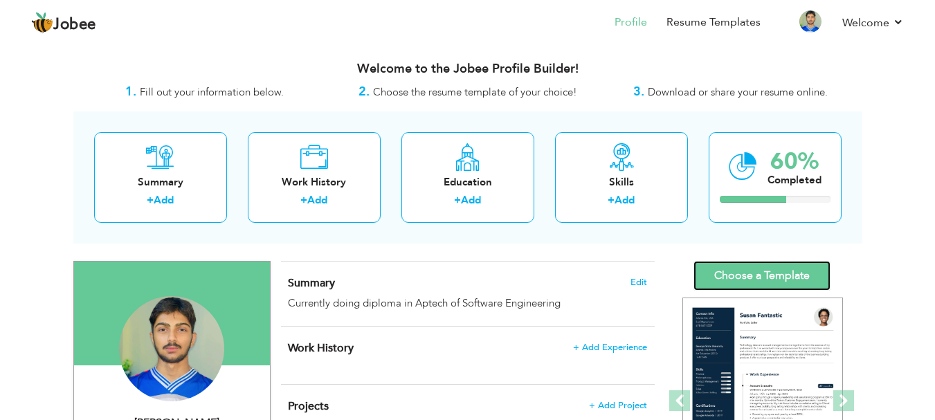
click at [724, 274] on link "Choose a Template" at bounding box center [761, 276] width 137 height 30
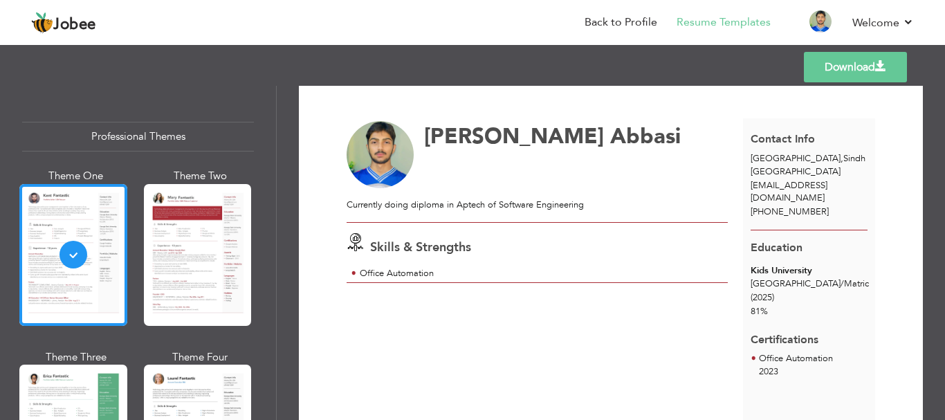
scroll to position [7, 0]
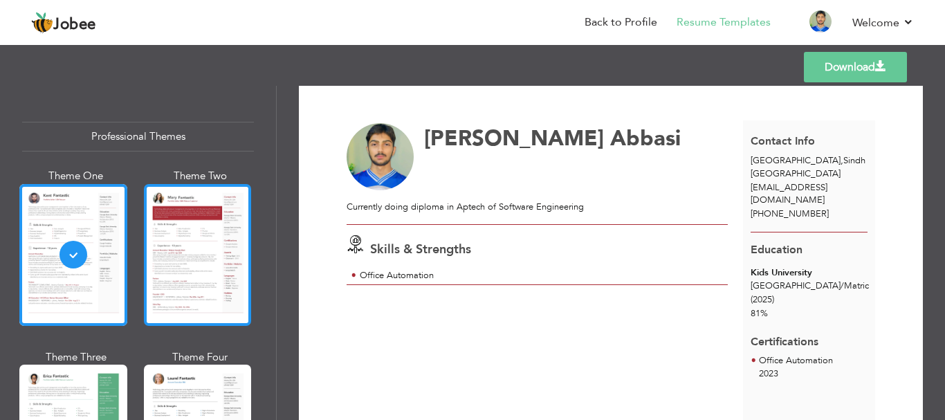
click at [171, 237] on div at bounding box center [198, 255] width 108 height 142
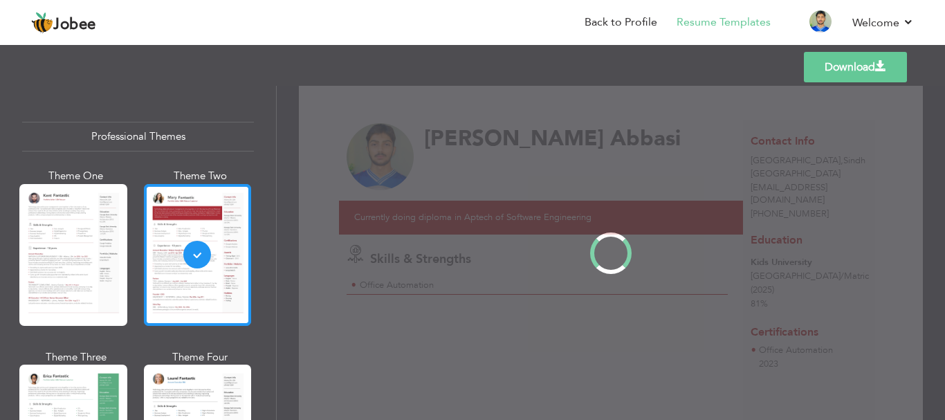
scroll to position [0, 0]
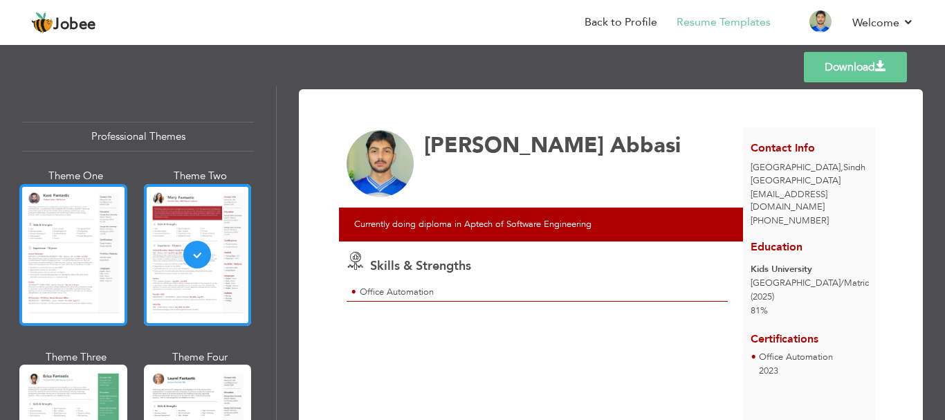
click at [60, 241] on div at bounding box center [73, 255] width 108 height 142
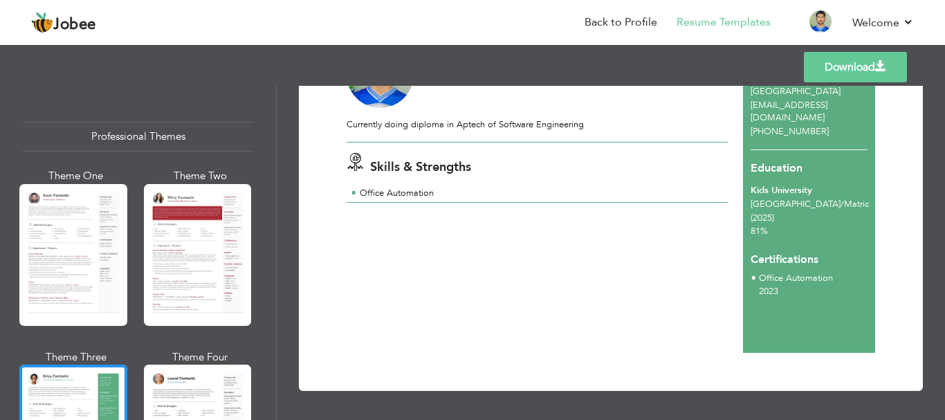
scroll to position [32, 0]
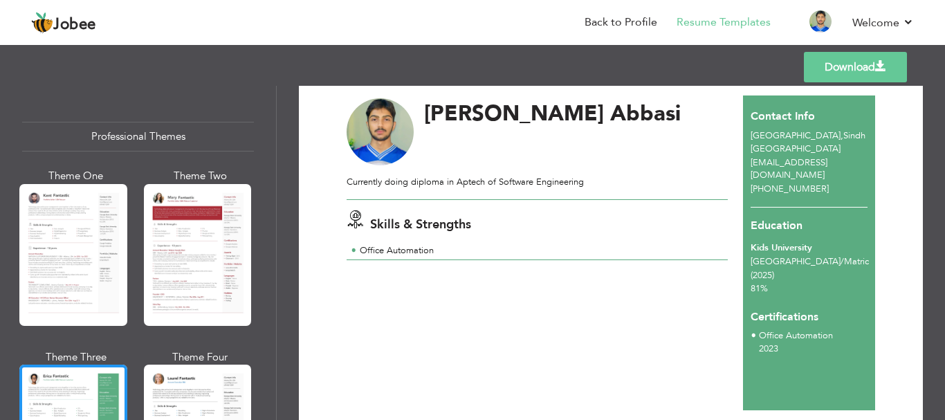
click at [815, 63] on link "Download" at bounding box center [855, 67] width 103 height 30
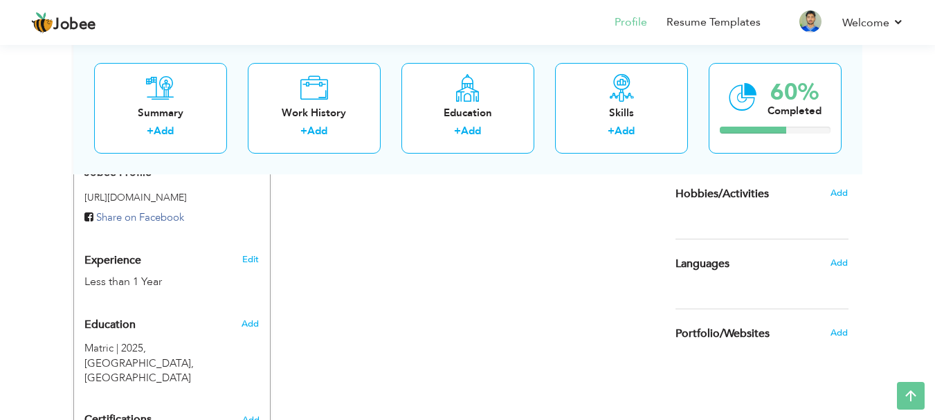
scroll to position [439, 0]
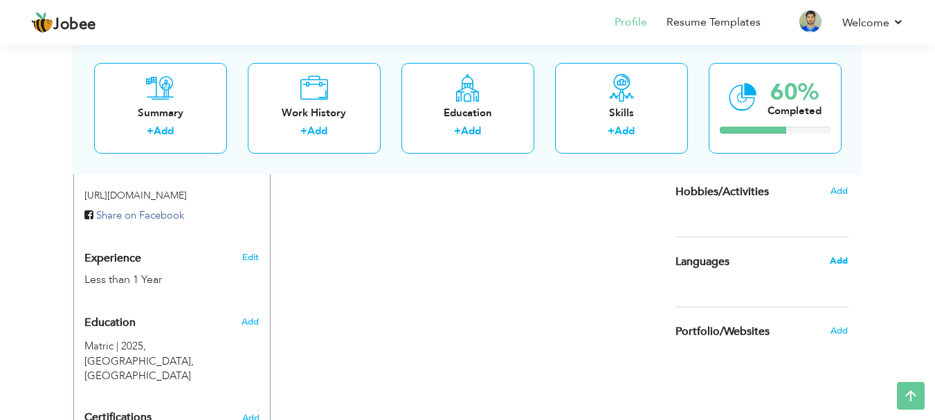
click at [842, 259] on span "Add" at bounding box center [838, 261] width 18 height 12
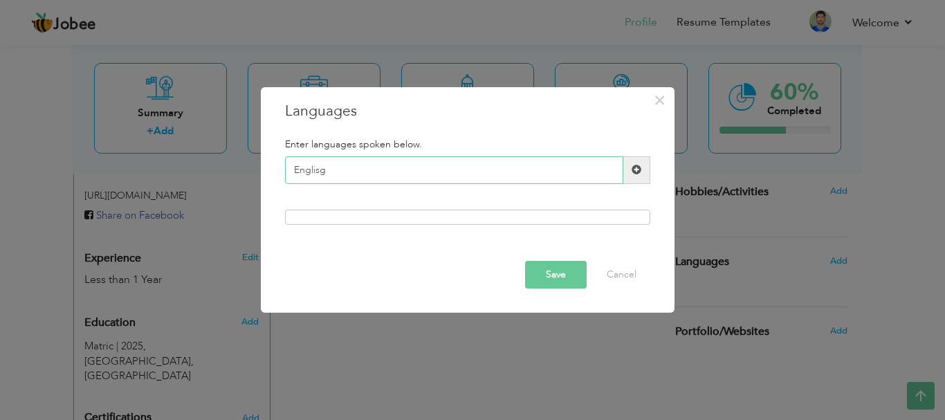
type input "Englisg"
click at [533, 214] on div at bounding box center [467, 217] width 365 height 15
click at [632, 178] on span at bounding box center [636, 170] width 27 height 28
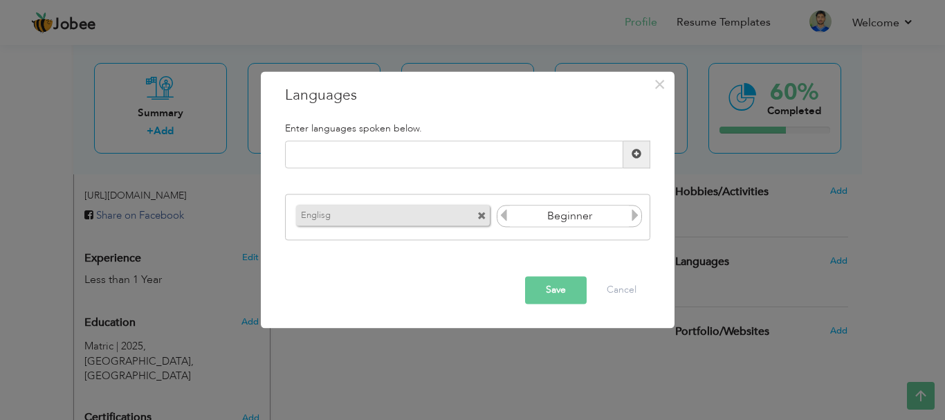
click at [444, 217] on label "Englisg" at bounding box center [373, 213] width 155 height 17
click at [484, 214] on span at bounding box center [481, 216] width 9 height 9
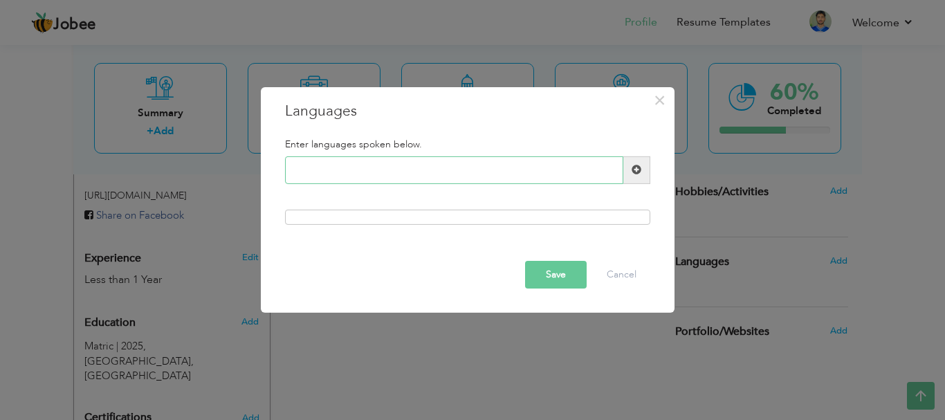
click at [475, 177] on input "text" at bounding box center [454, 170] width 338 height 28
type input "English"
click at [627, 174] on span at bounding box center [636, 170] width 27 height 28
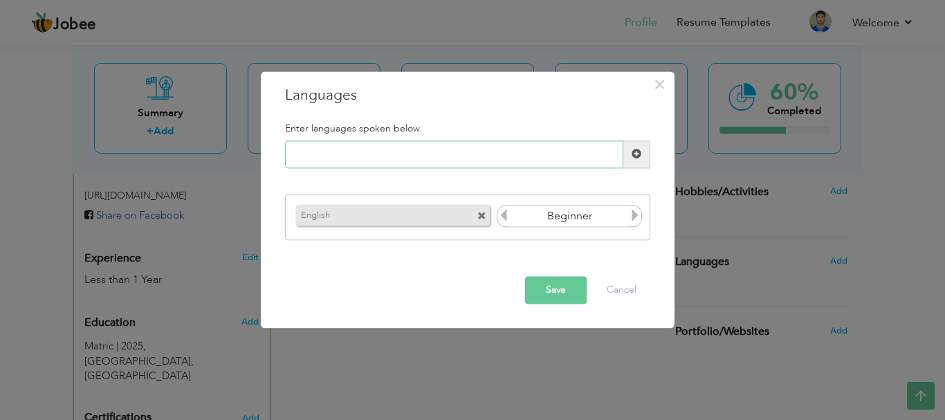
click at [542, 164] on input "text" at bounding box center [454, 154] width 338 height 28
click at [634, 217] on icon at bounding box center [635, 216] width 12 height 12
click at [638, 218] on icon at bounding box center [635, 216] width 12 height 12
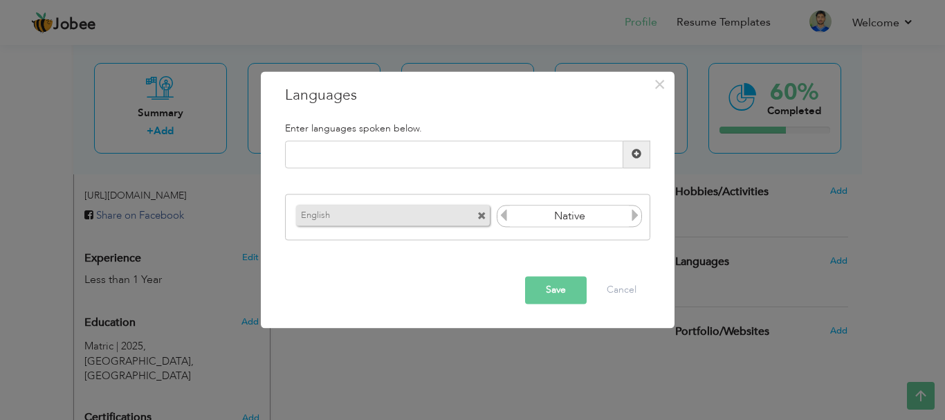
click at [504, 218] on icon at bounding box center [503, 216] width 12 height 12
click at [477, 156] on input "text" at bounding box center [454, 154] width 338 height 28
click at [477, 156] on input "Y" at bounding box center [454, 154] width 338 height 28
type input "Urdu"
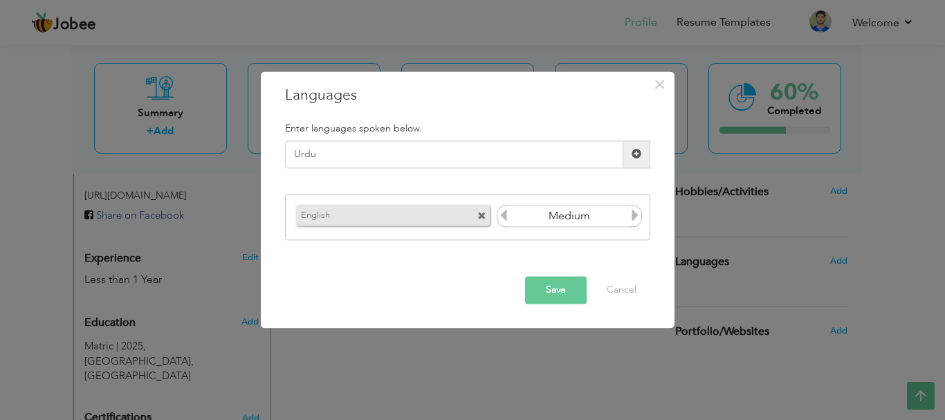
click at [502, 214] on icon at bounding box center [503, 216] width 12 height 12
click at [504, 215] on icon at bounding box center [503, 216] width 12 height 12
click at [636, 218] on icon at bounding box center [635, 216] width 12 height 12
click at [639, 154] on span at bounding box center [637, 154] width 10 height 10
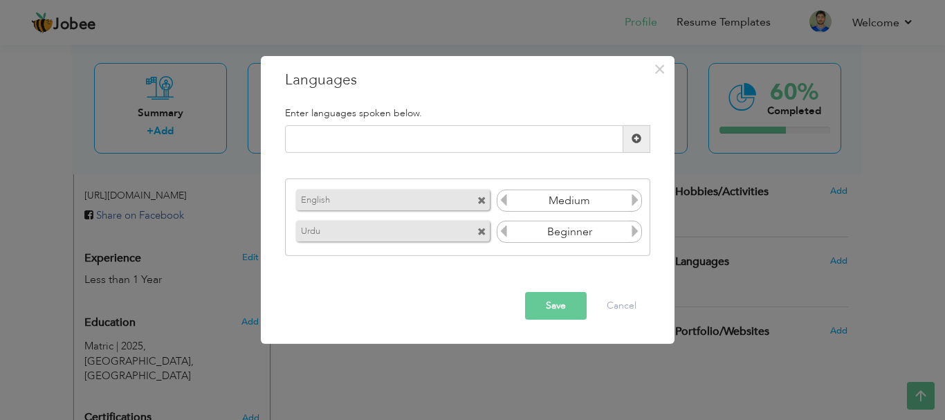
click at [636, 199] on icon at bounding box center [635, 200] width 12 height 12
click at [502, 204] on icon at bounding box center [503, 200] width 12 height 12
click at [634, 228] on icon at bounding box center [635, 231] width 12 height 12
click at [555, 307] on button "Save" at bounding box center [556, 306] width 62 height 28
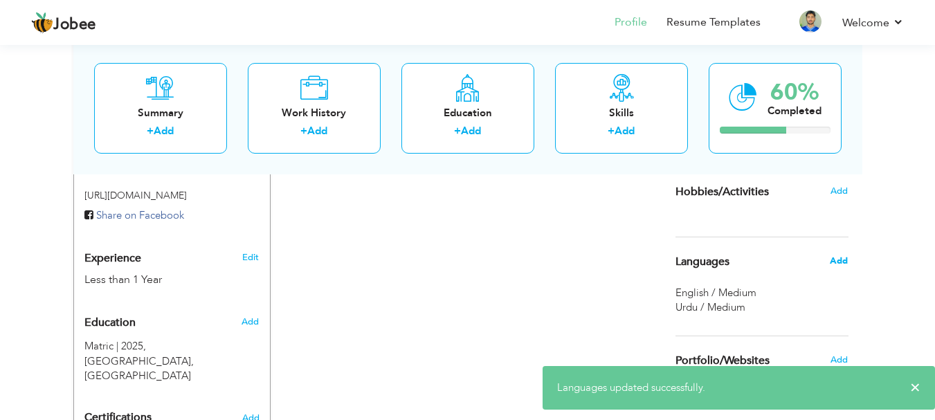
click at [834, 266] on span "Add" at bounding box center [838, 261] width 18 height 12
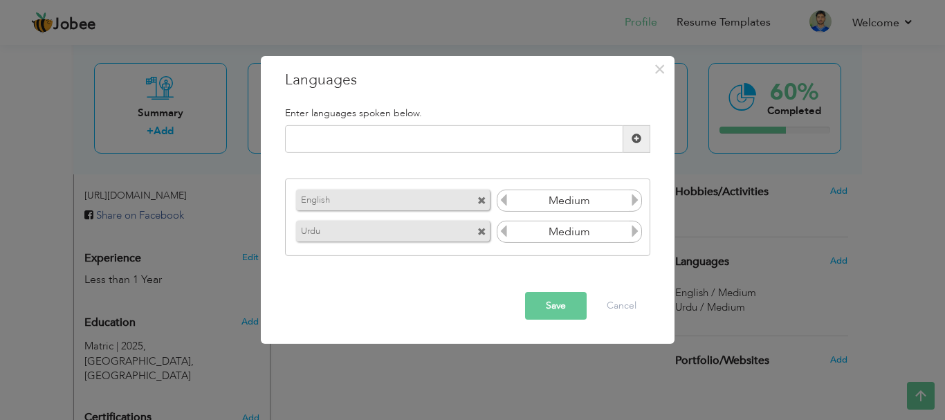
click at [633, 203] on icon at bounding box center [635, 200] width 12 height 12
click at [553, 298] on button "Save" at bounding box center [556, 306] width 62 height 28
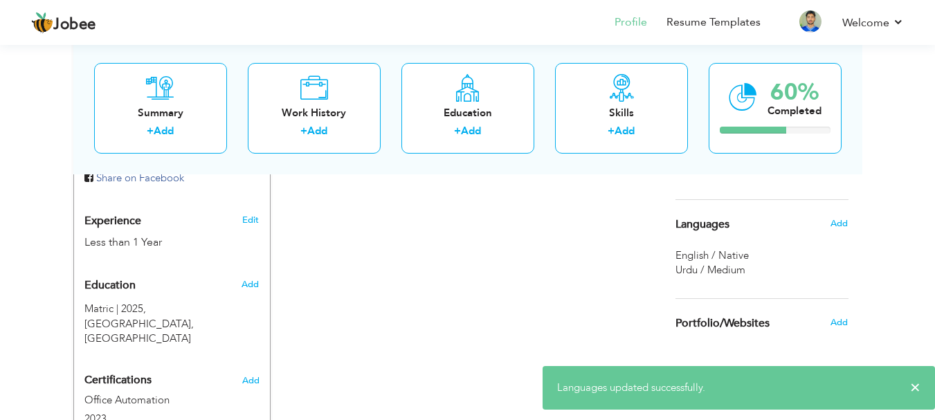
scroll to position [466, 0]
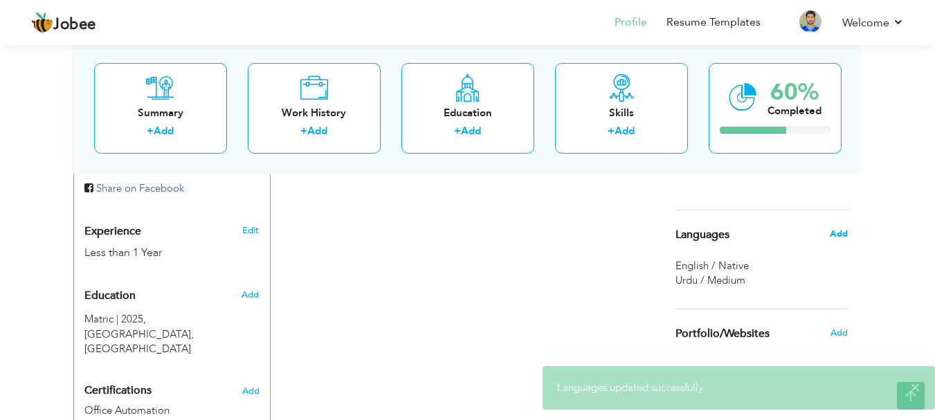
click at [832, 232] on span "Add" at bounding box center [838, 234] width 18 height 12
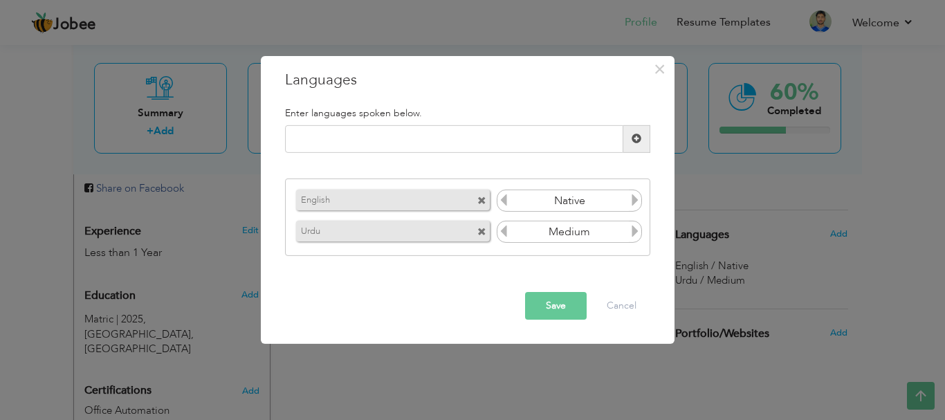
click at [638, 236] on icon at bounding box center [635, 231] width 12 height 12
click at [571, 315] on button "Save" at bounding box center [556, 306] width 62 height 28
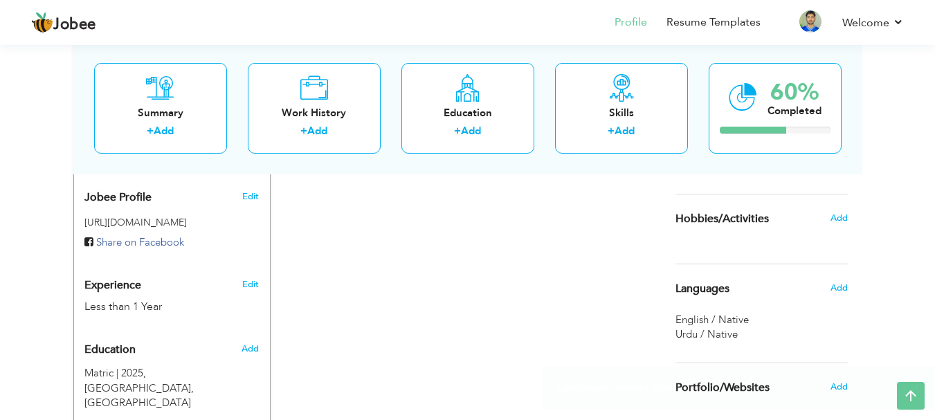
scroll to position [407, 0]
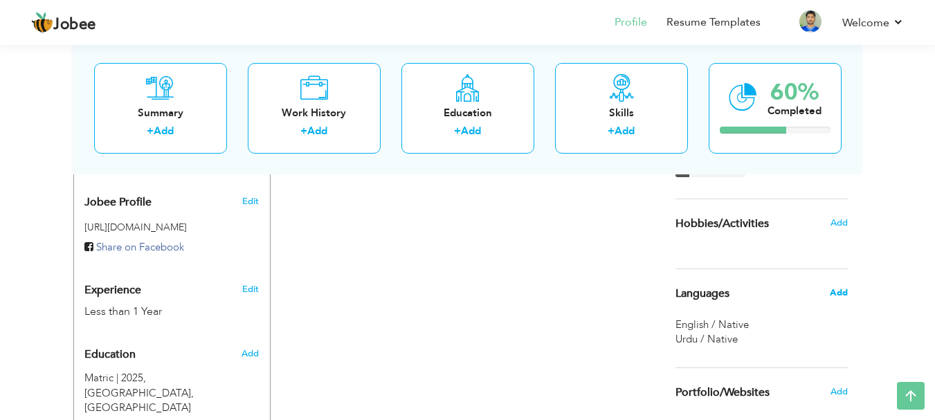
click at [830, 294] on span "Add" at bounding box center [838, 292] width 18 height 12
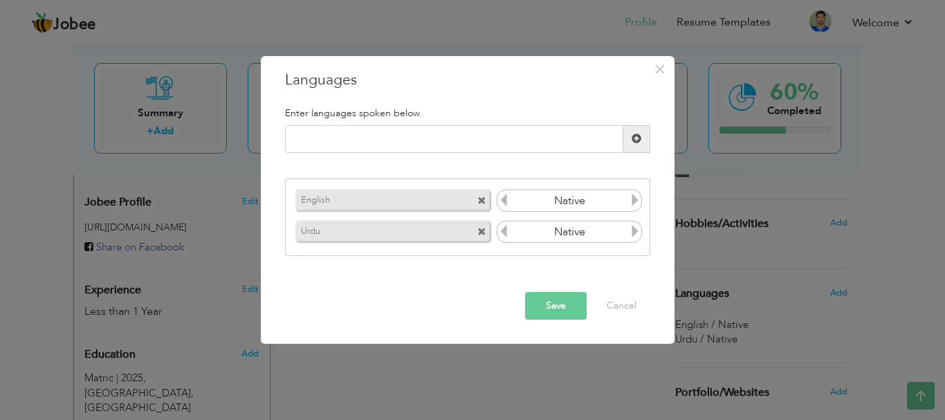
click at [627, 208] on input "Native" at bounding box center [570, 200] width 120 height 21
click at [553, 130] on input "text" at bounding box center [454, 139] width 338 height 28
type input "URDU"
click at [547, 296] on button "Save" at bounding box center [556, 306] width 62 height 28
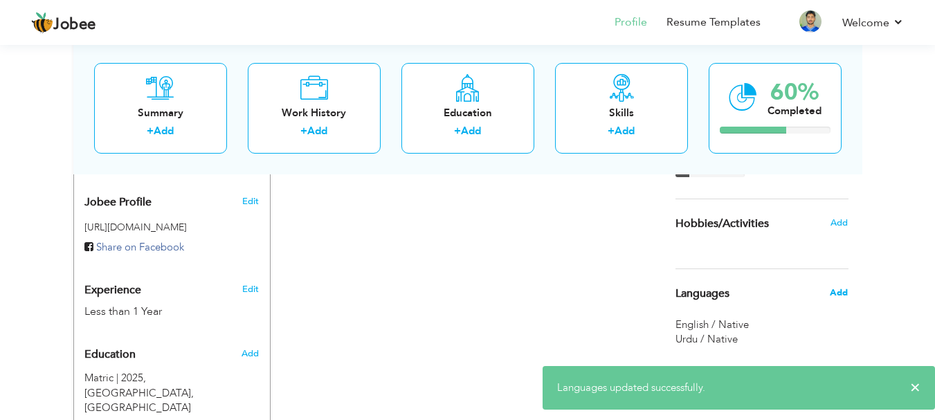
click at [841, 290] on span "Add" at bounding box center [838, 292] width 18 height 12
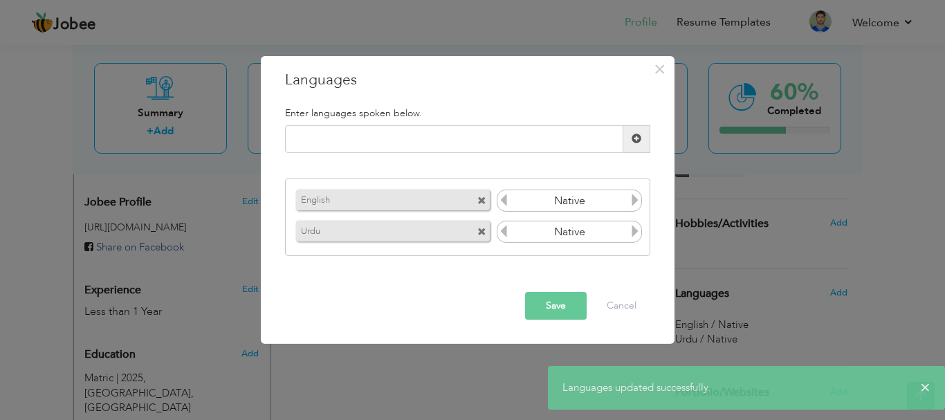
click at [479, 228] on span at bounding box center [481, 232] width 9 height 9
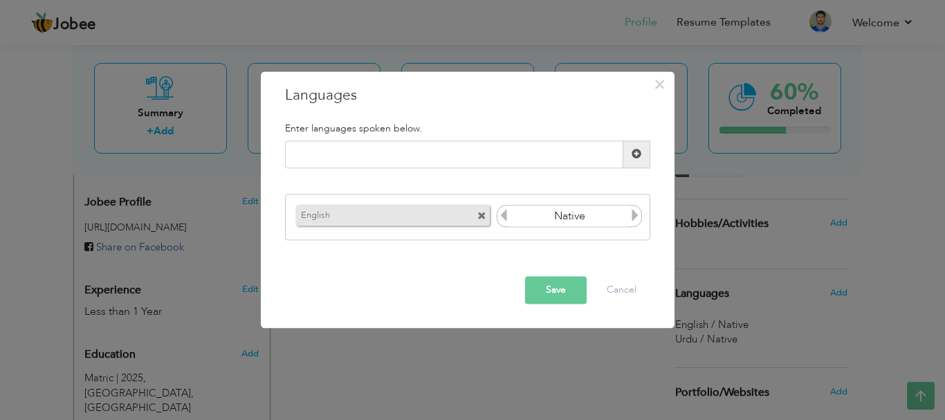
click at [484, 213] on span at bounding box center [481, 216] width 9 height 9
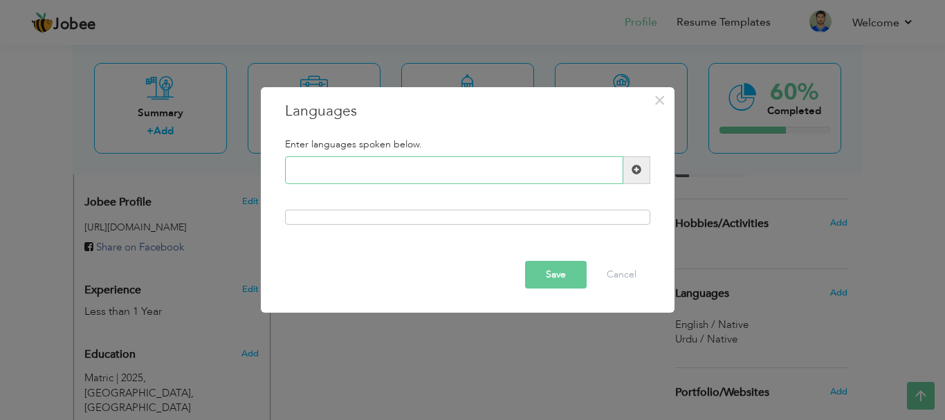
click at [452, 176] on input "text" at bounding box center [454, 170] width 338 height 28
type input "English"
click at [562, 279] on button "Save" at bounding box center [556, 275] width 62 height 28
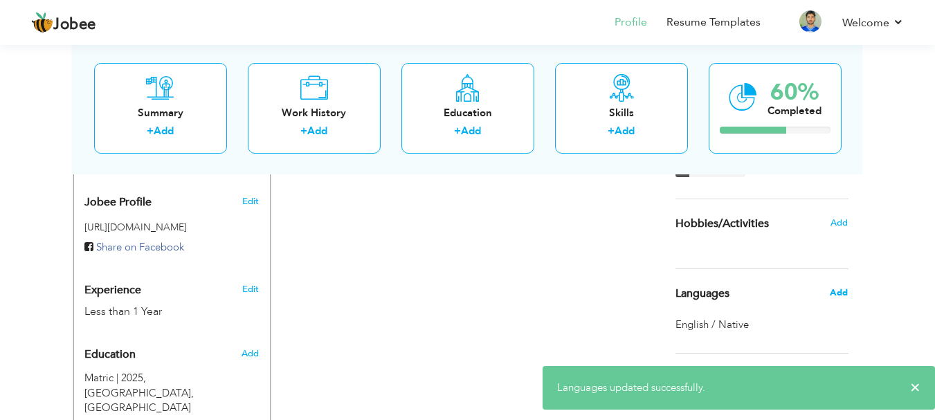
click at [835, 293] on span "Add" at bounding box center [838, 292] width 18 height 12
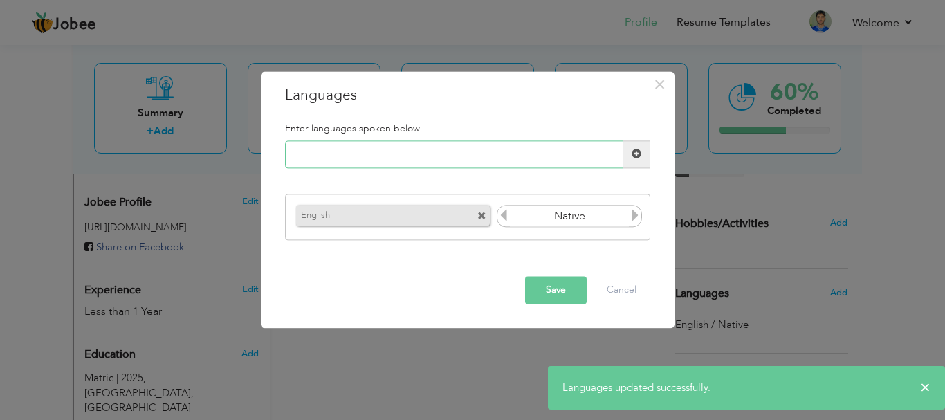
click at [437, 163] on input "text" at bounding box center [454, 154] width 338 height 28
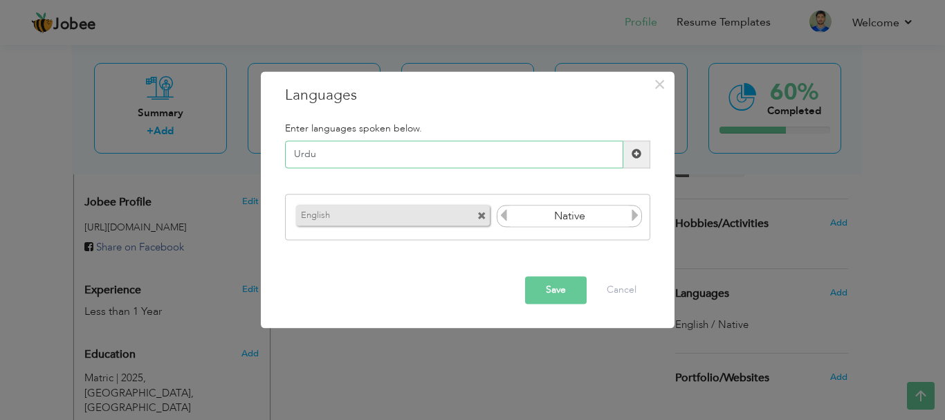
type input "Urdu"
click at [536, 290] on button "Save" at bounding box center [556, 290] width 62 height 28
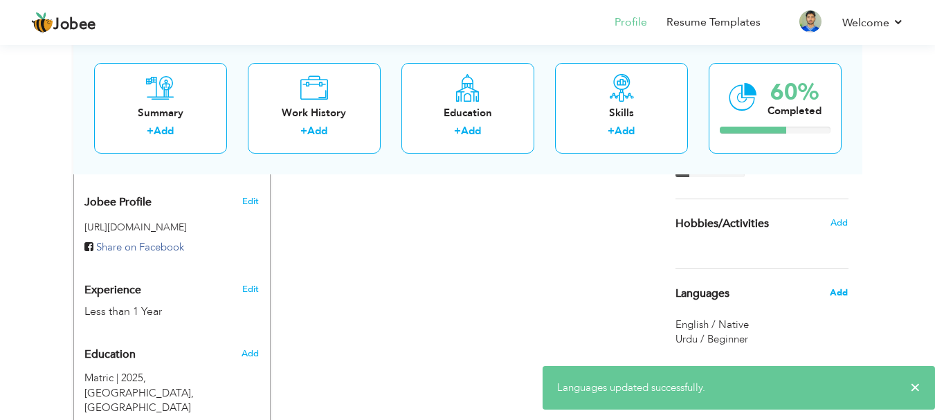
click at [838, 294] on span "Add" at bounding box center [838, 292] width 18 height 12
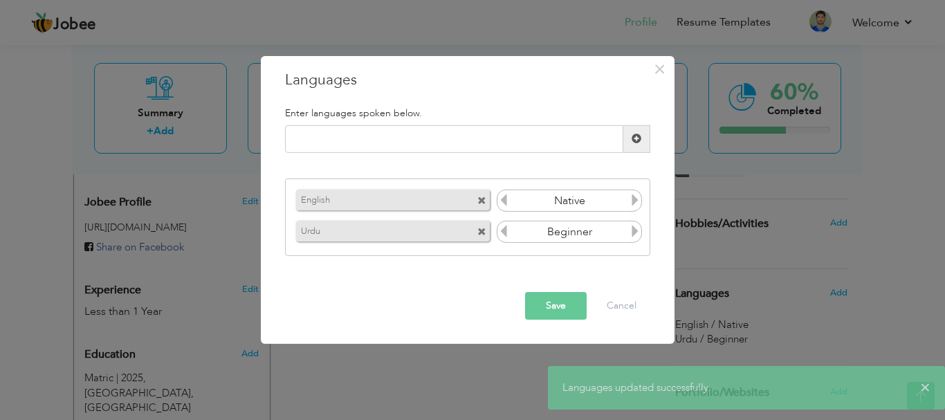
click at [636, 231] on icon at bounding box center [635, 231] width 12 height 12
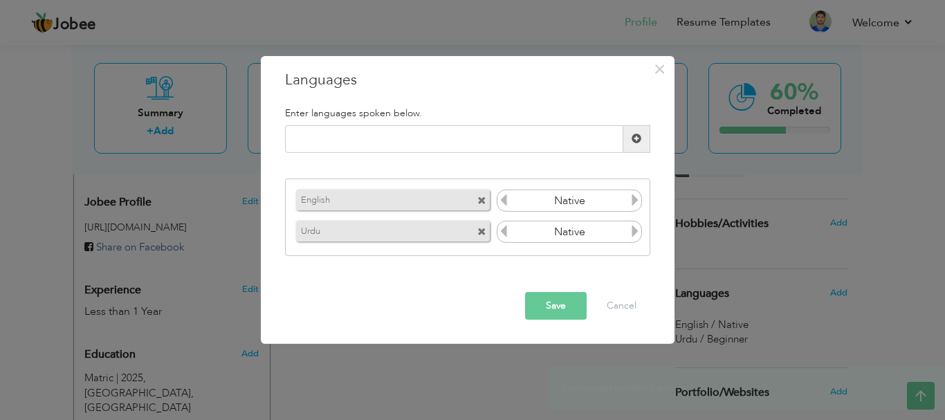
click at [636, 231] on icon at bounding box center [635, 231] width 12 height 12
click at [557, 309] on button "Save" at bounding box center [556, 306] width 62 height 28
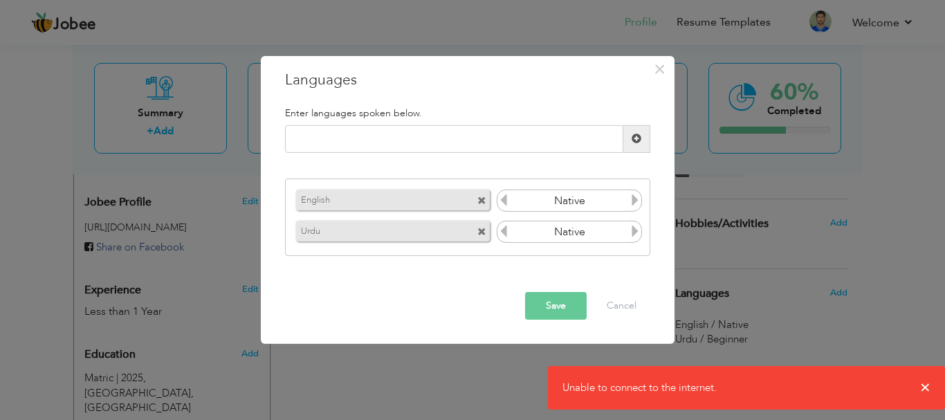
click at [548, 306] on button "Save" at bounding box center [556, 306] width 62 height 28
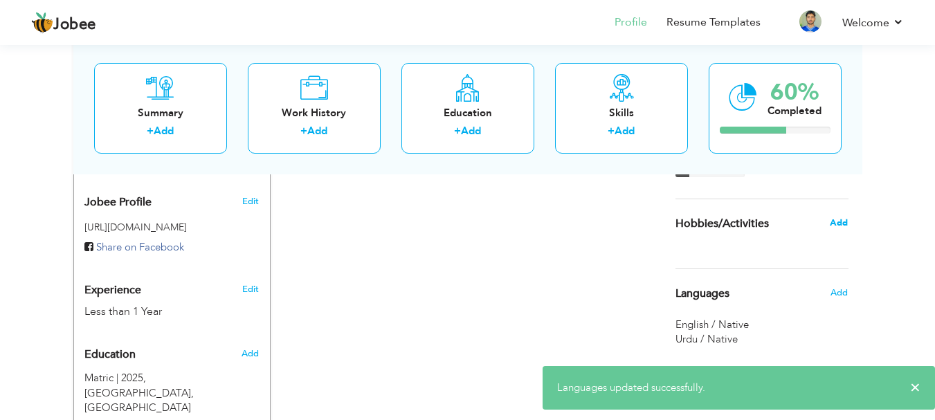
click at [841, 220] on span "Add" at bounding box center [838, 223] width 18 height 12
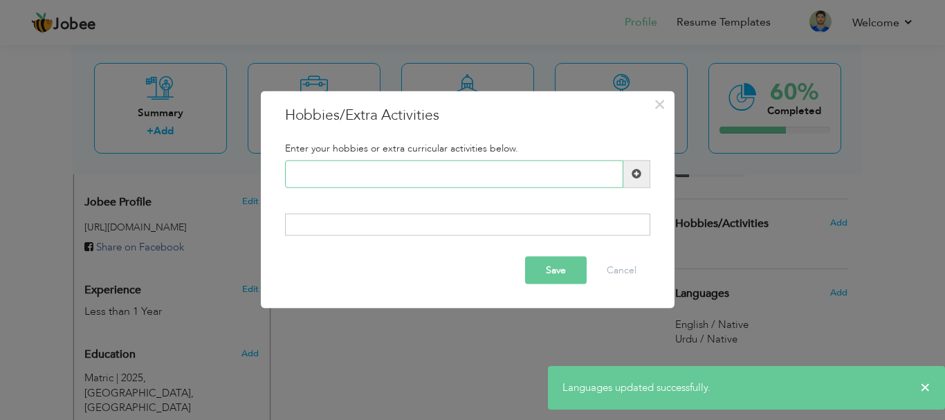
click at [594, 177] on input "text" at bounding box center [454, 174] width 338 height 28
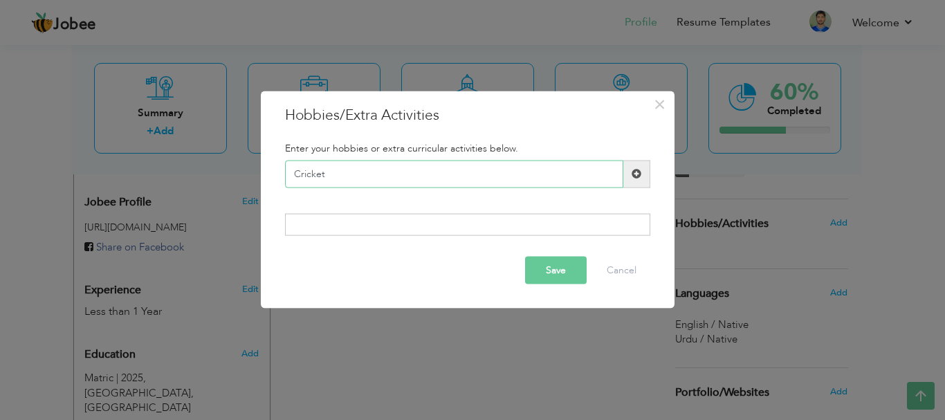
type input "Cricket"
click at [630, 178] on span at bounding box center [636, 174] width 27 height 28
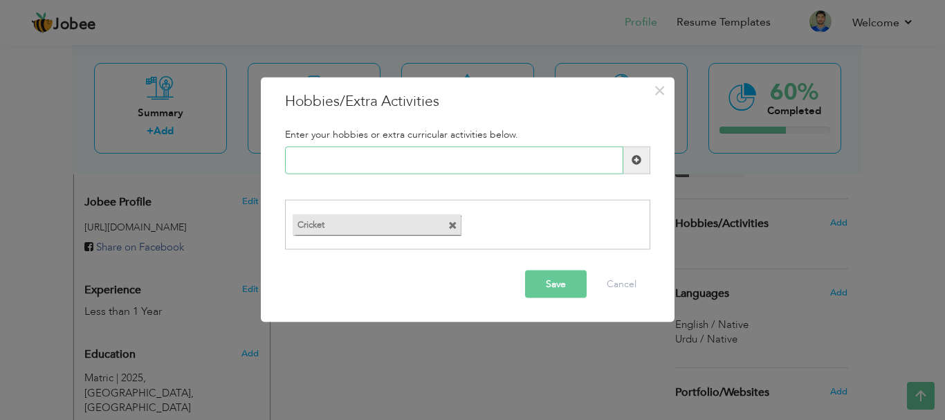
click at [513, 166] on input "text" at bounding box center [454, 160] width 338 height 28
drag, startPoint x: 480, startPoint y: 166, endPoint x: 269, endPoint y: 163, distance: 211.0
click at [269, 163] on div "× Hobbies/Extra Activities Enter your hobbies or extra curricular activities be…" at bounding box center [468, 200] width 414 height 246
type input "Learning"
click at [529, 289] on button "Save" at bounding box center [556, 284] width 62 height 28
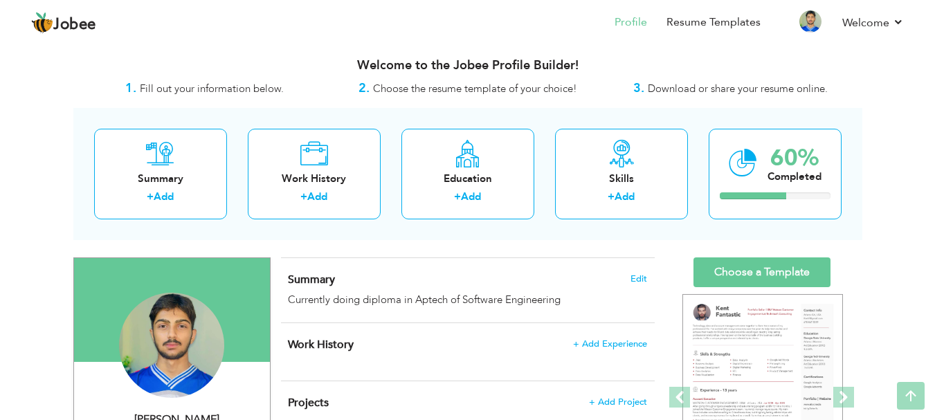
scroll to position [0, 0]
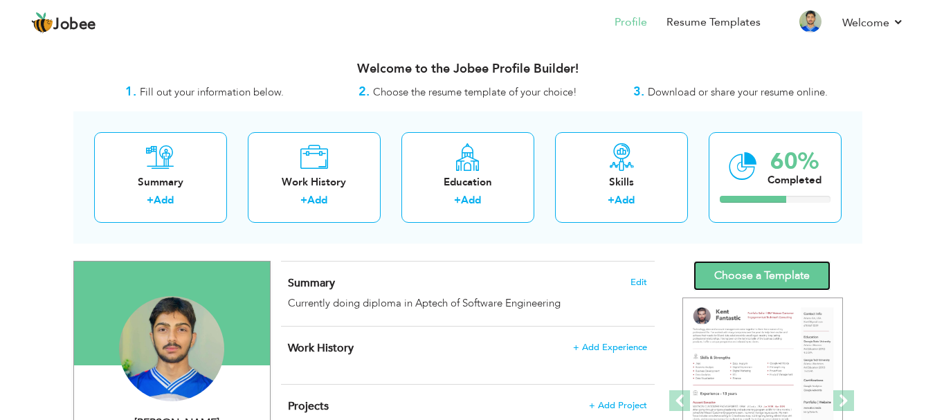
click at [758, 266] on link "Choose a Template" at bounding box center [761, 276] width 137 height 30
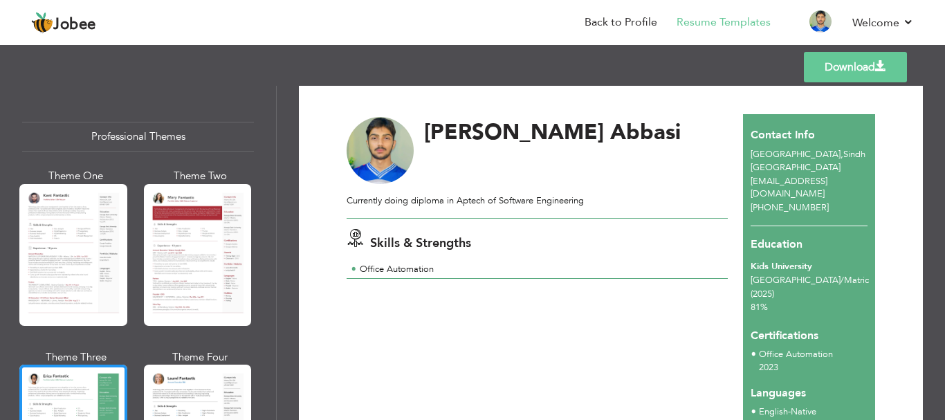
scroll to position [8, 0]
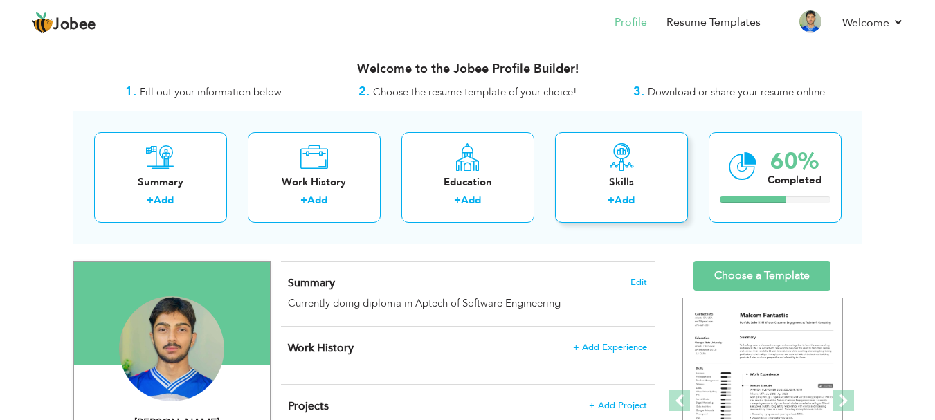
click at [625, 199] on link "Add" at bounding box center [624, 200] width 20 height 14
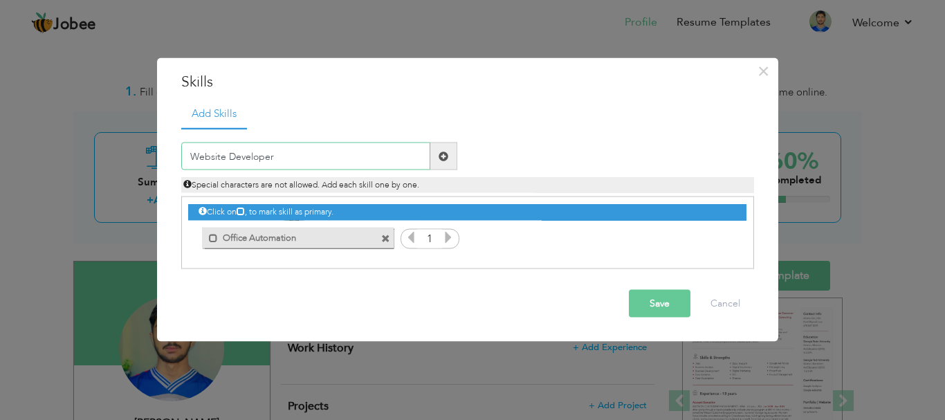
type input "Website Developer"
click at [639, 299] on button "Save" at bounding box center [660, 304] width 62 height 28
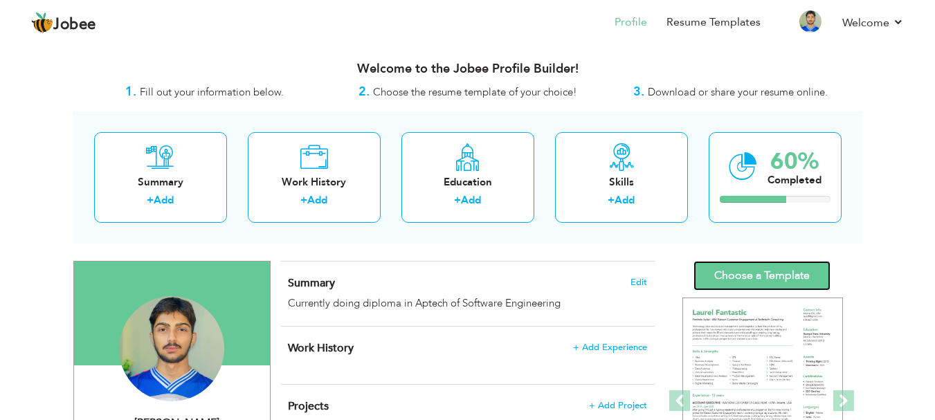
click at [749, 273] on link "Choose a Template" at bounding box center [761, 276] width 137 height 30
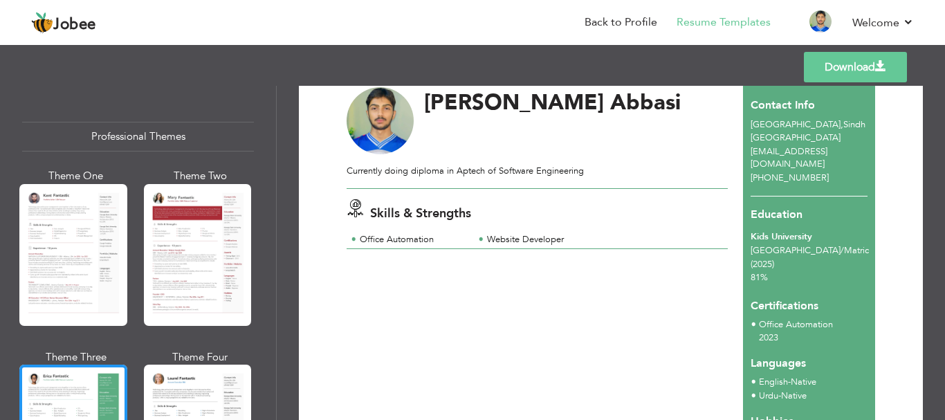
scroll to position [21, 0]
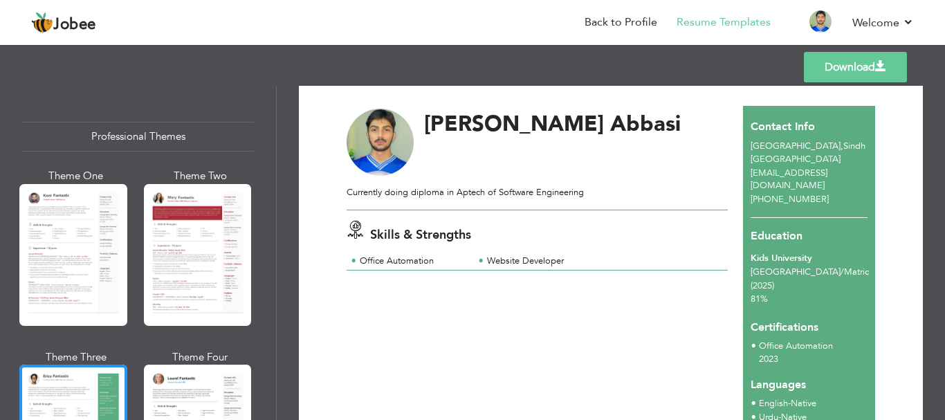
click at [845, 68] on link "Download" at bounding box center [855, 67] width 103 height 30
drag, startPoint x: 665, startPoint y: 19, endPoint x: 854, endPoint y: 108, distance: 209.2
click at [854, 108] on div "Contact Info Karachi , Sindh Pakistan salmanxop12@gmail.com +92 330 1265474" at bounding box center [809, 162] width 132 height 112
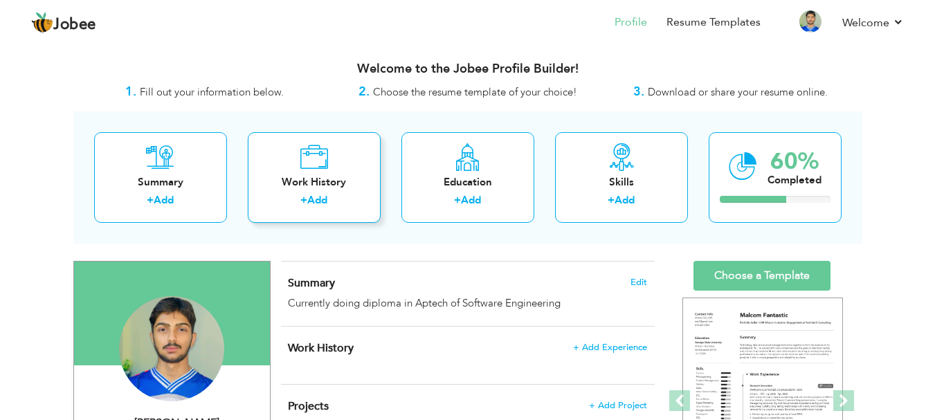
click at [300, 201] on label "+" at bounding box center [303, 200] width 7 height 15
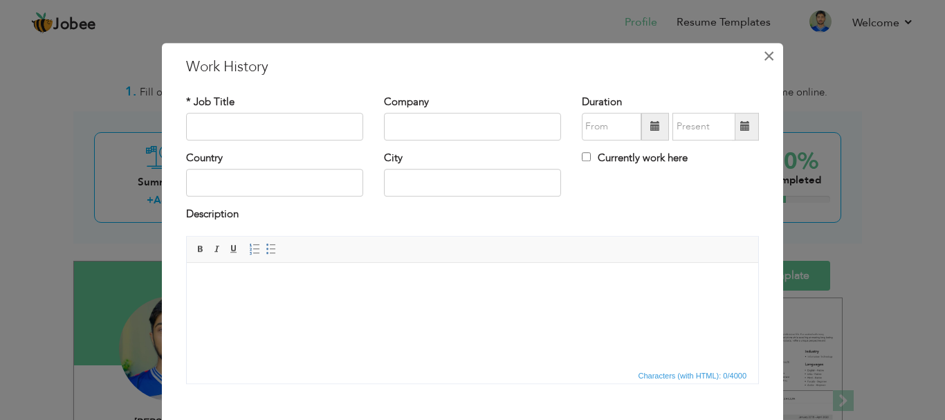
click at [763, 58] on span "×" at bounding box center [769, 56] width 12 height 25
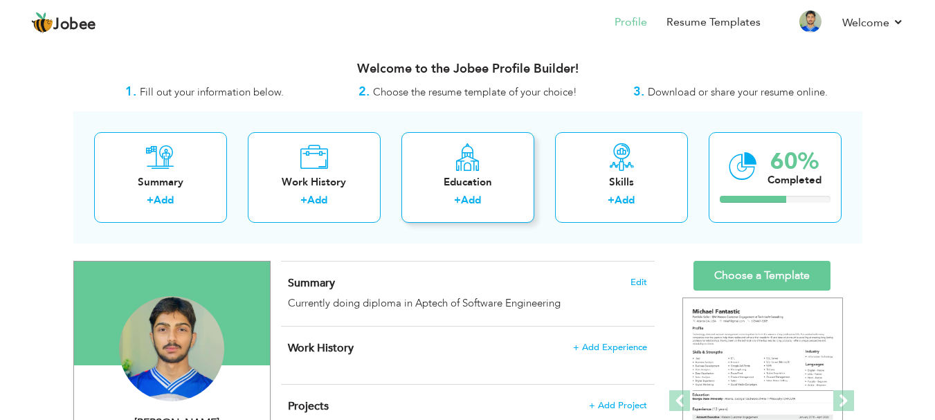
click at [463, 205] on link "Add" at bounding box center [471, 200] width 20 height 14
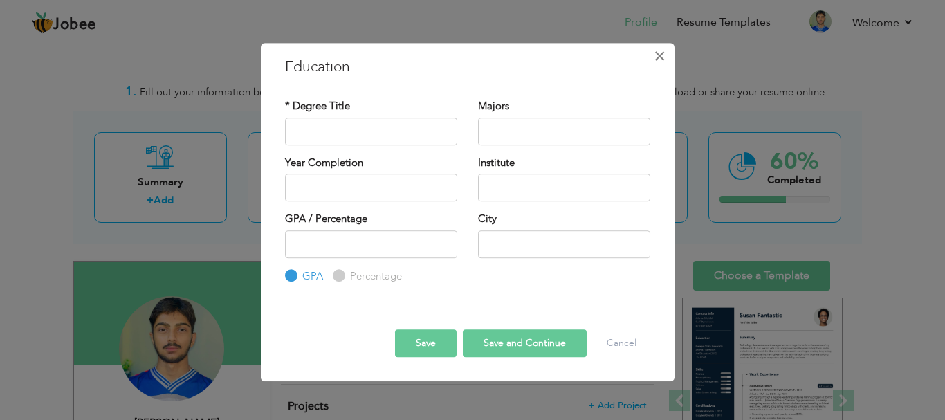
click at [661, 54] on span "×" at bounding box center [660, 56] width 12 height 25
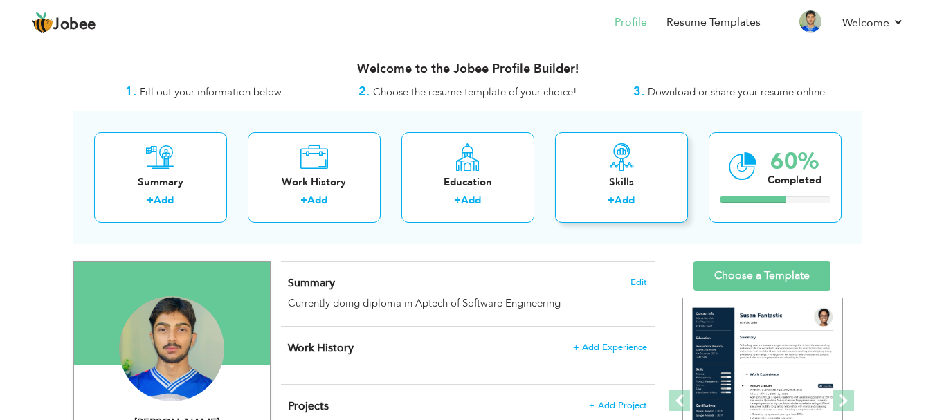
click at [634, 194] on link "Add" at bounding box center [624, 200] width 20 height 14
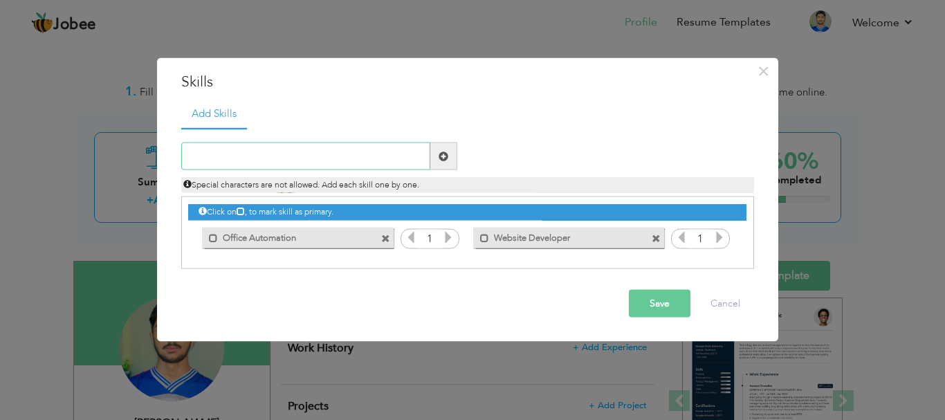
click at [351, 155] on input "text" at bounding box center [305, 157] width 249 height 28
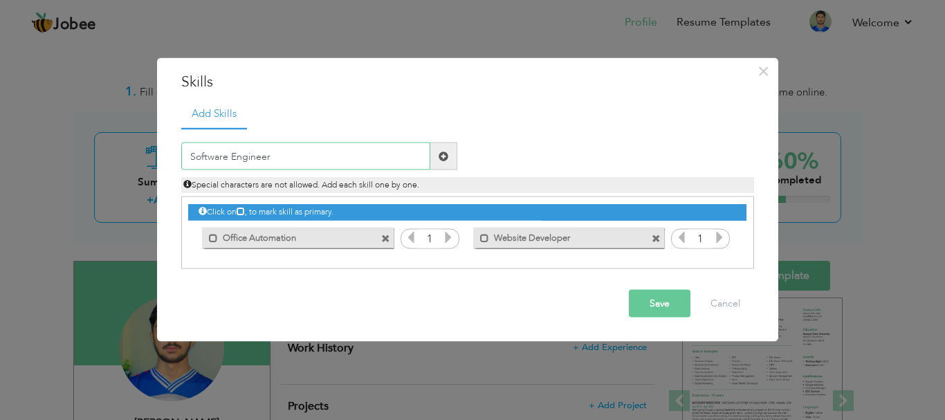
type input "Software Engineer"
click at [656, 304] on button "Save" at bounding box center [660, 304] width 62 height 28
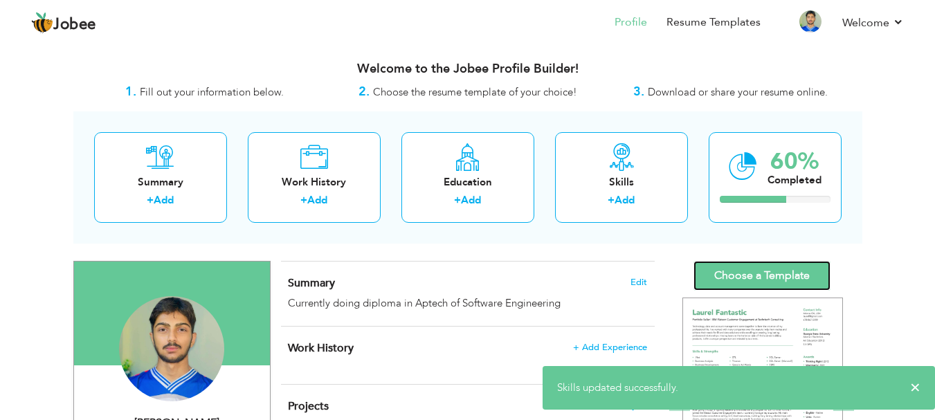
click at [764, 281] on link "Choose a Template" at bounding box center [761, 276] width 137 height 30
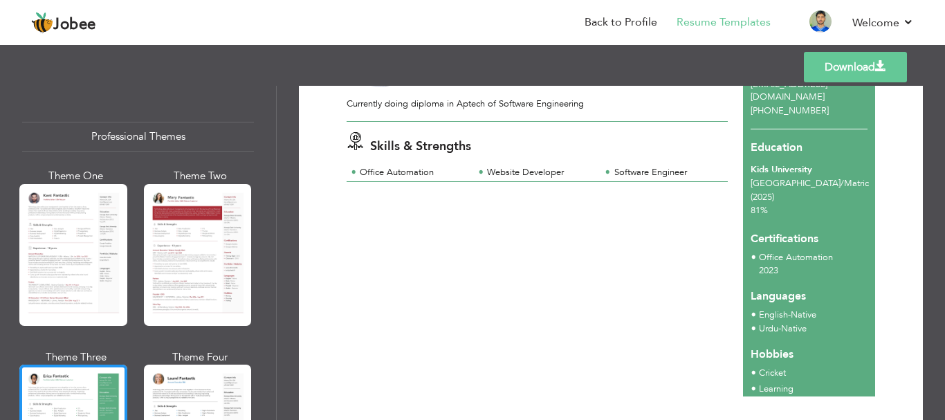
scroll to position [114, 0]
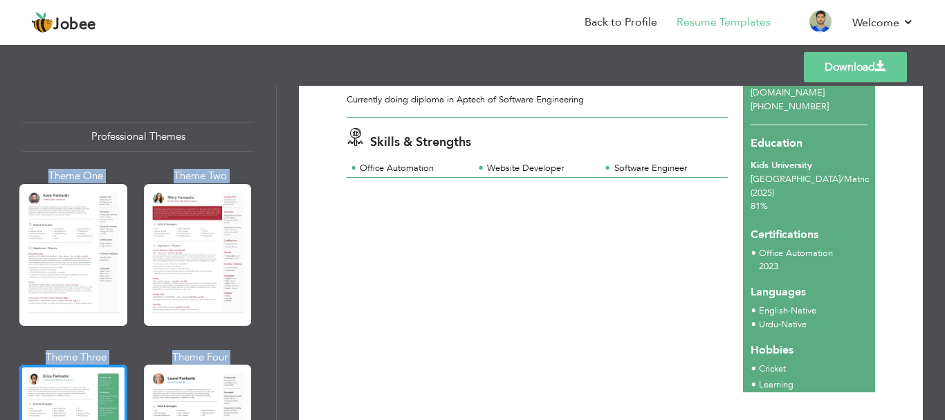
click at [273, 107] on div "Professional Themes Theme One Theme Two Theme Three Theme Four" at bounding box center [472, 253] width 945 height 334
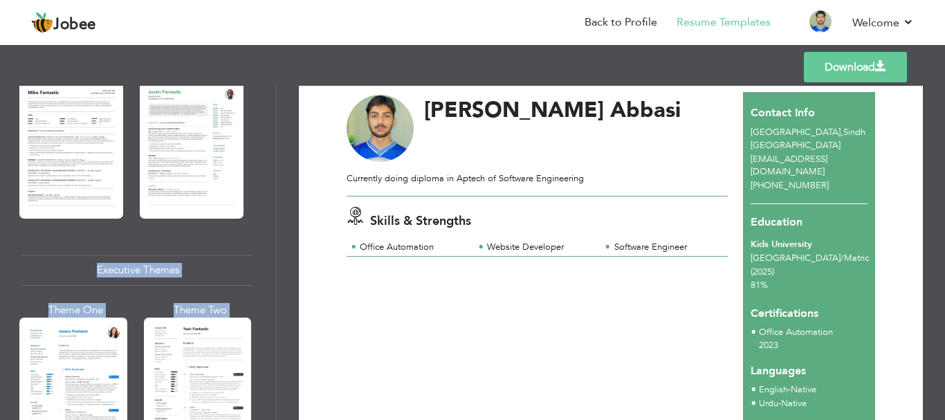
scroll to position [0, 0]
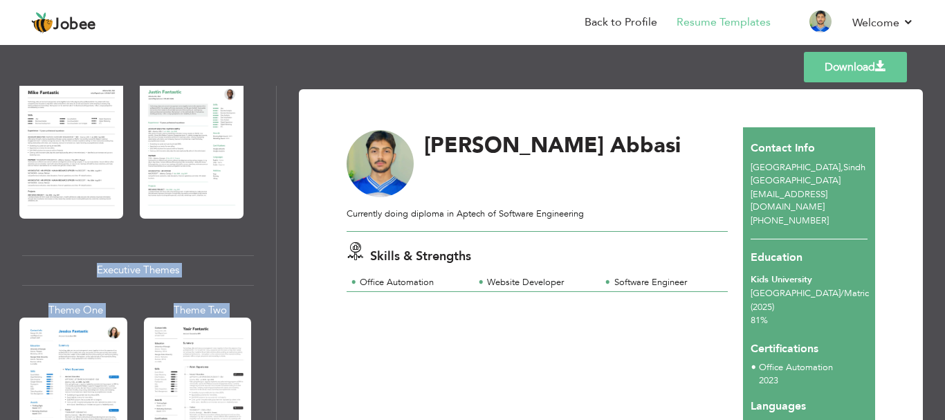
click at [823, 64] on link "Download" at bounding box center [855, 67] width 103 height 30
